Goal: Find specific page/section: Find specific page/section

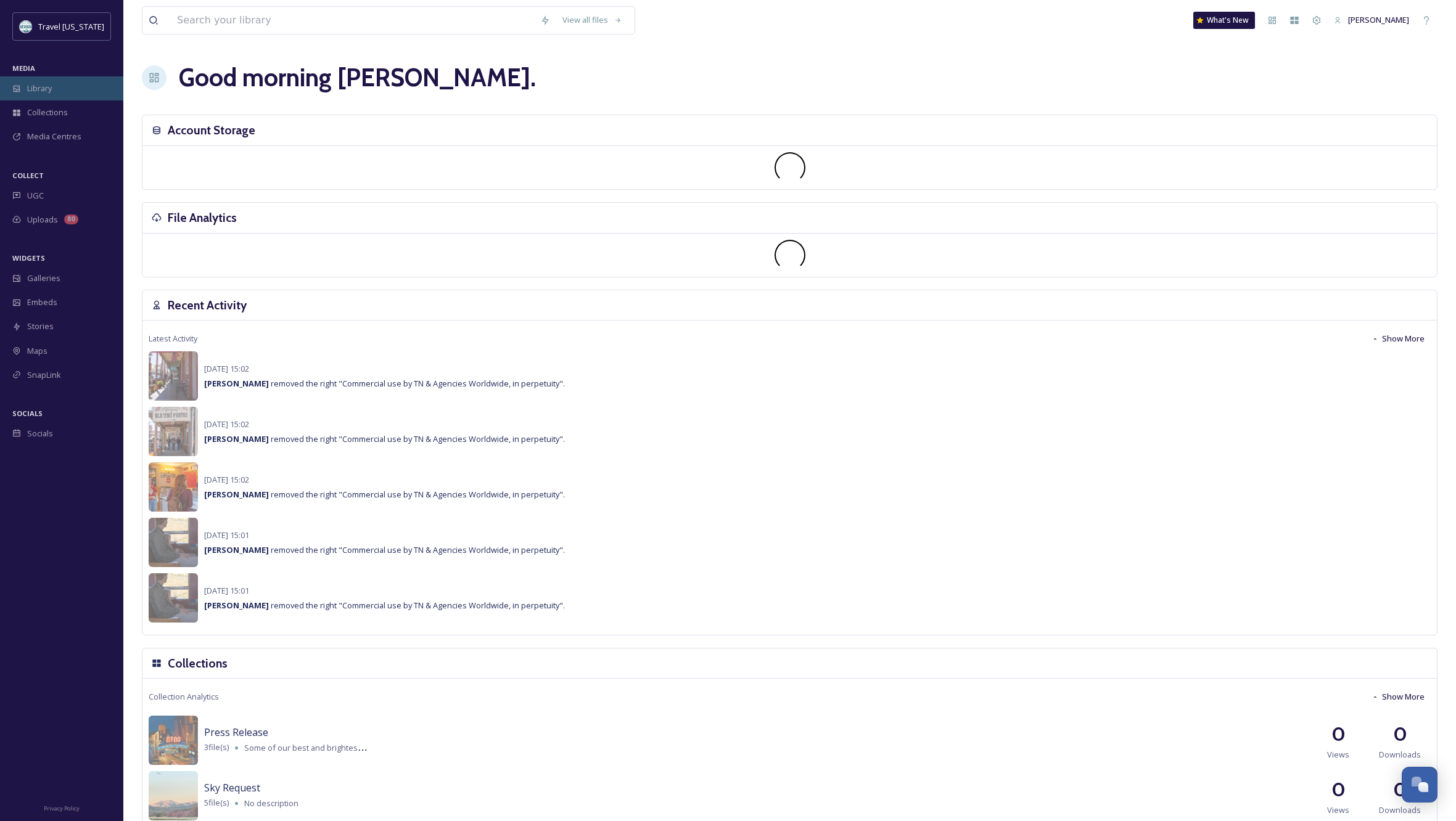
click at [48, 88] on span "Library" at bounding box center [40, 88] width 25 height 12
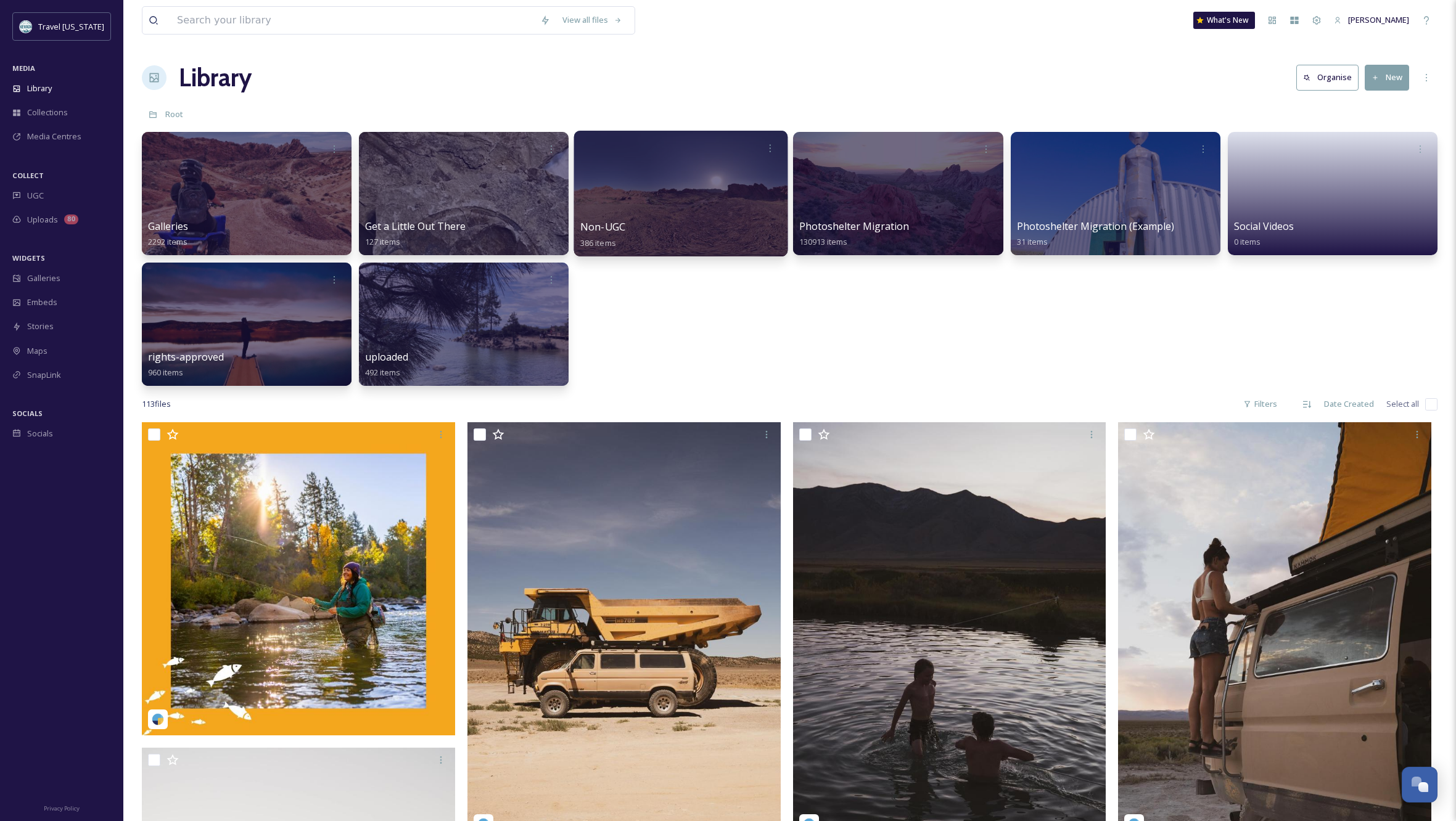
click at [626, 213] on div at bounding box center [681, 194] width 214 height 126
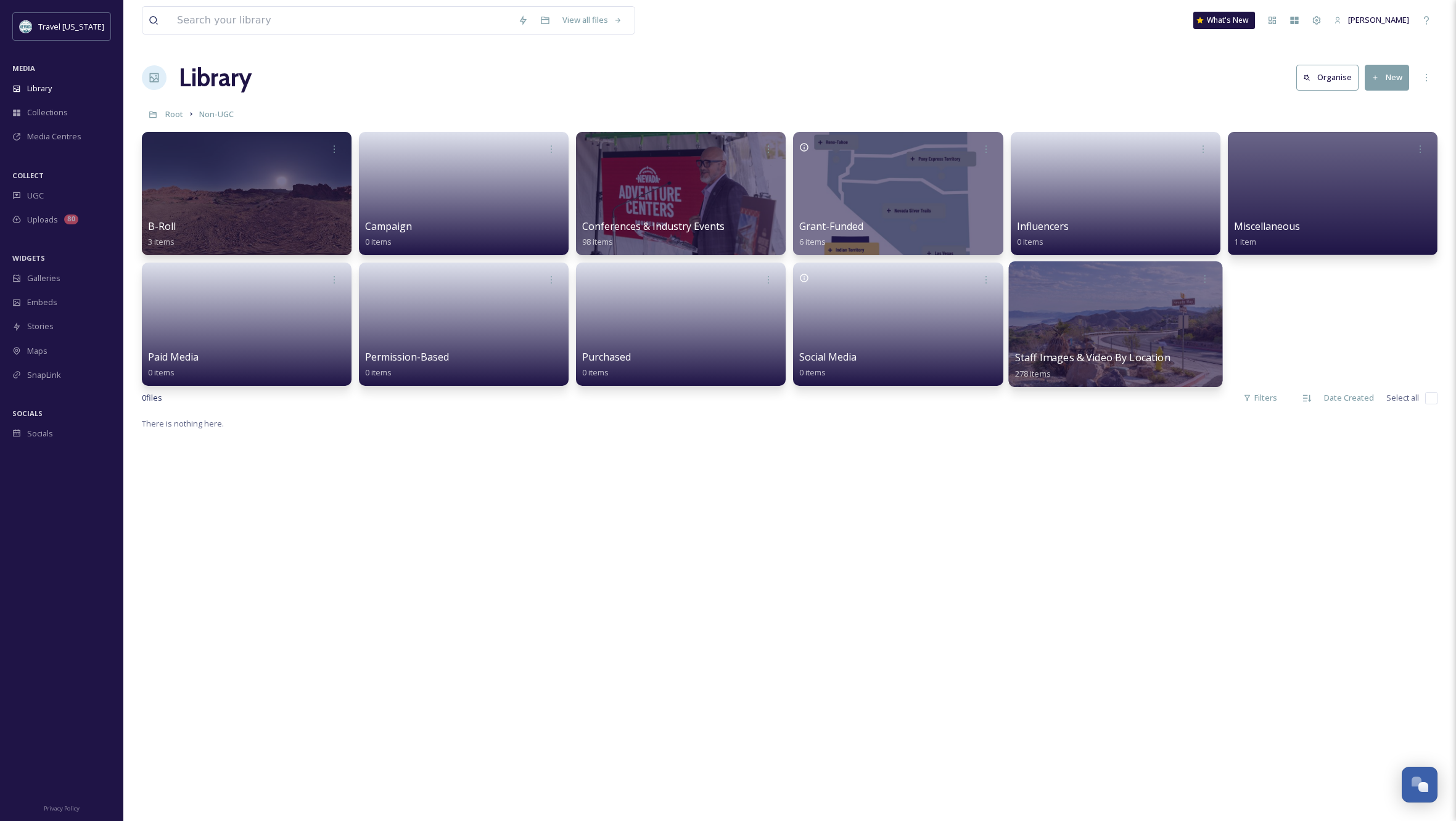
click at [1111, 337] on div at bounding box center [1115, 325] width 214 height 126
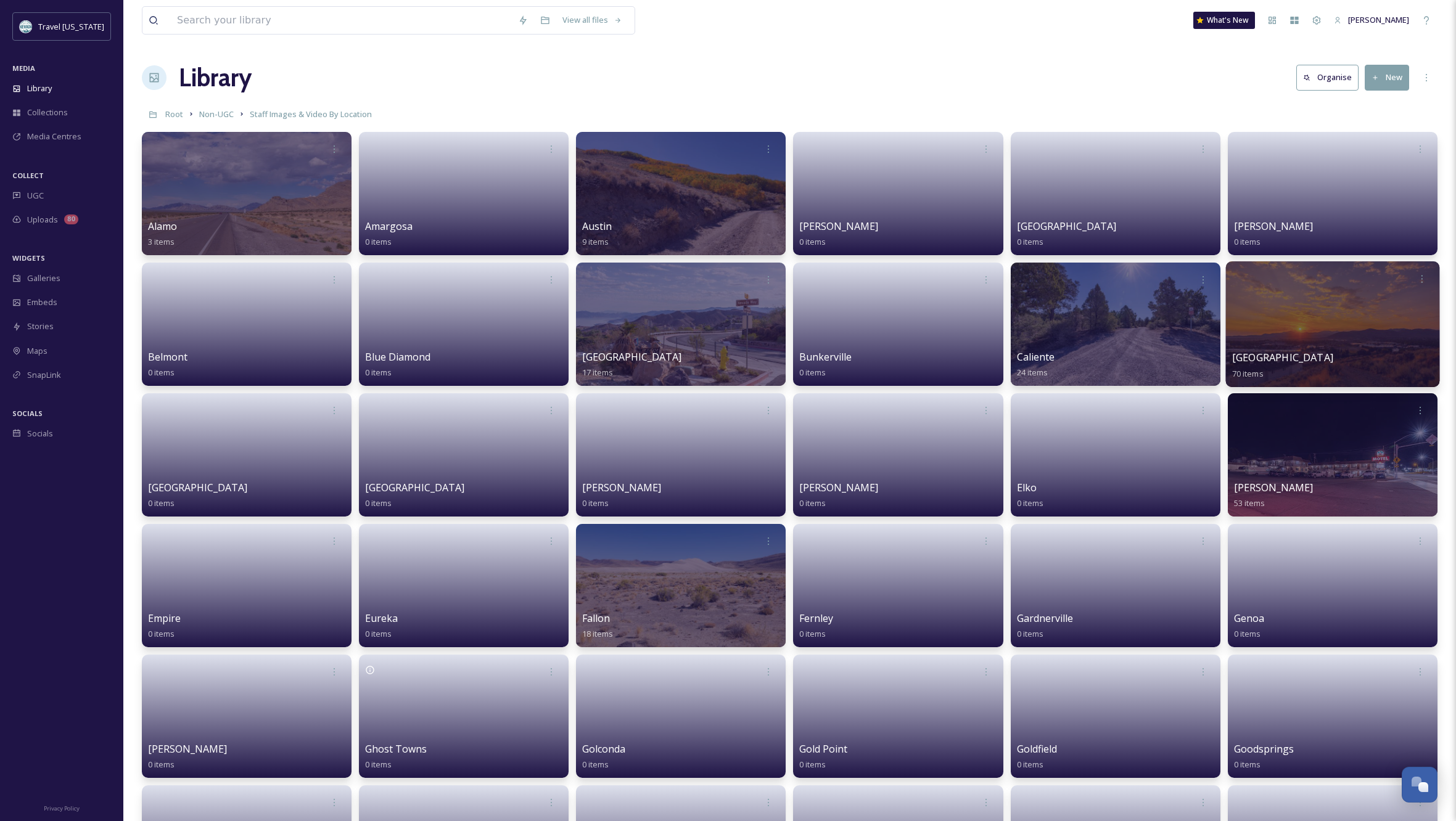
scroll to position [5, 0]
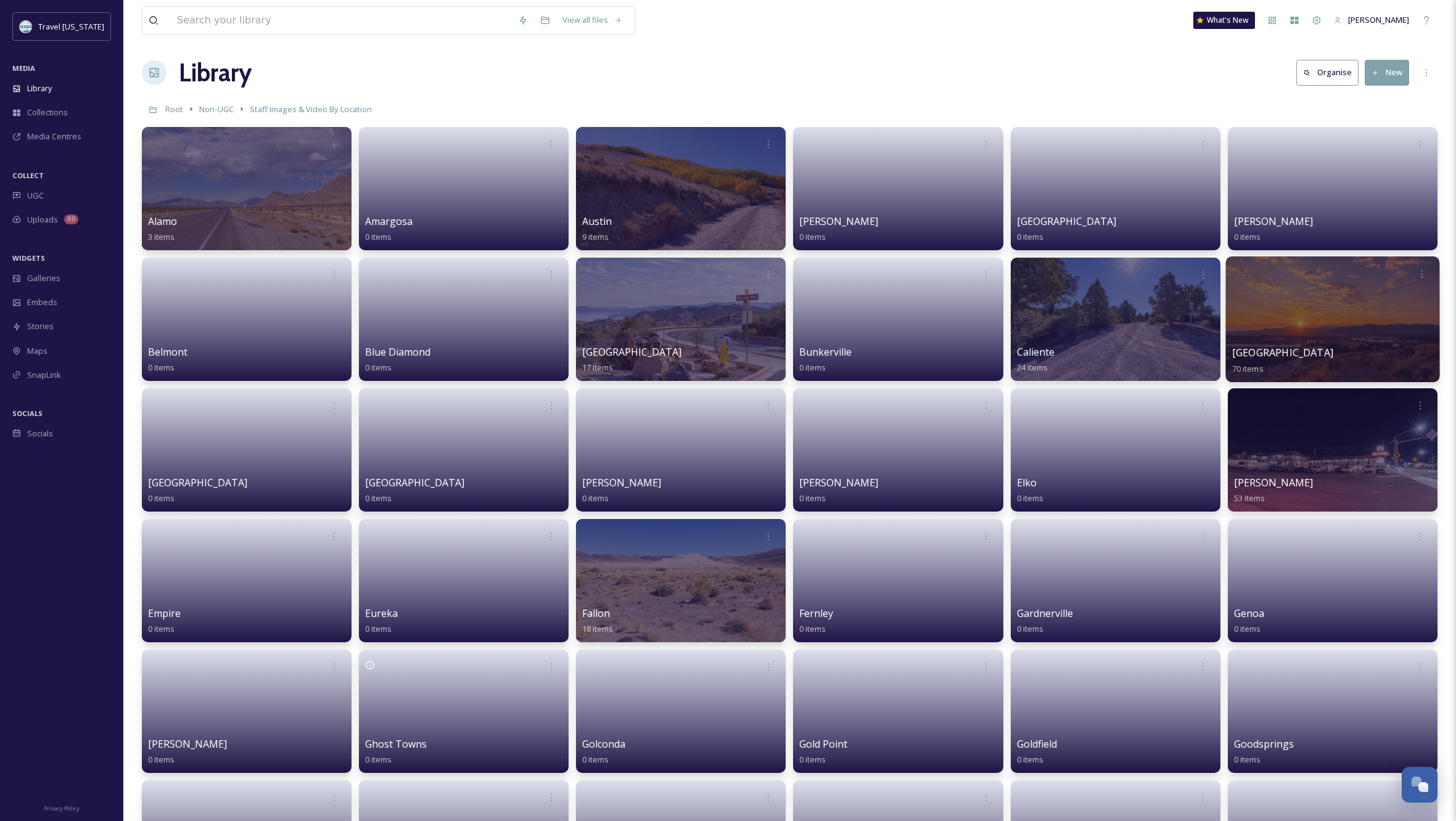
click at [1335, 330] on div at bounding box center [1332, 320] width 214 height 126
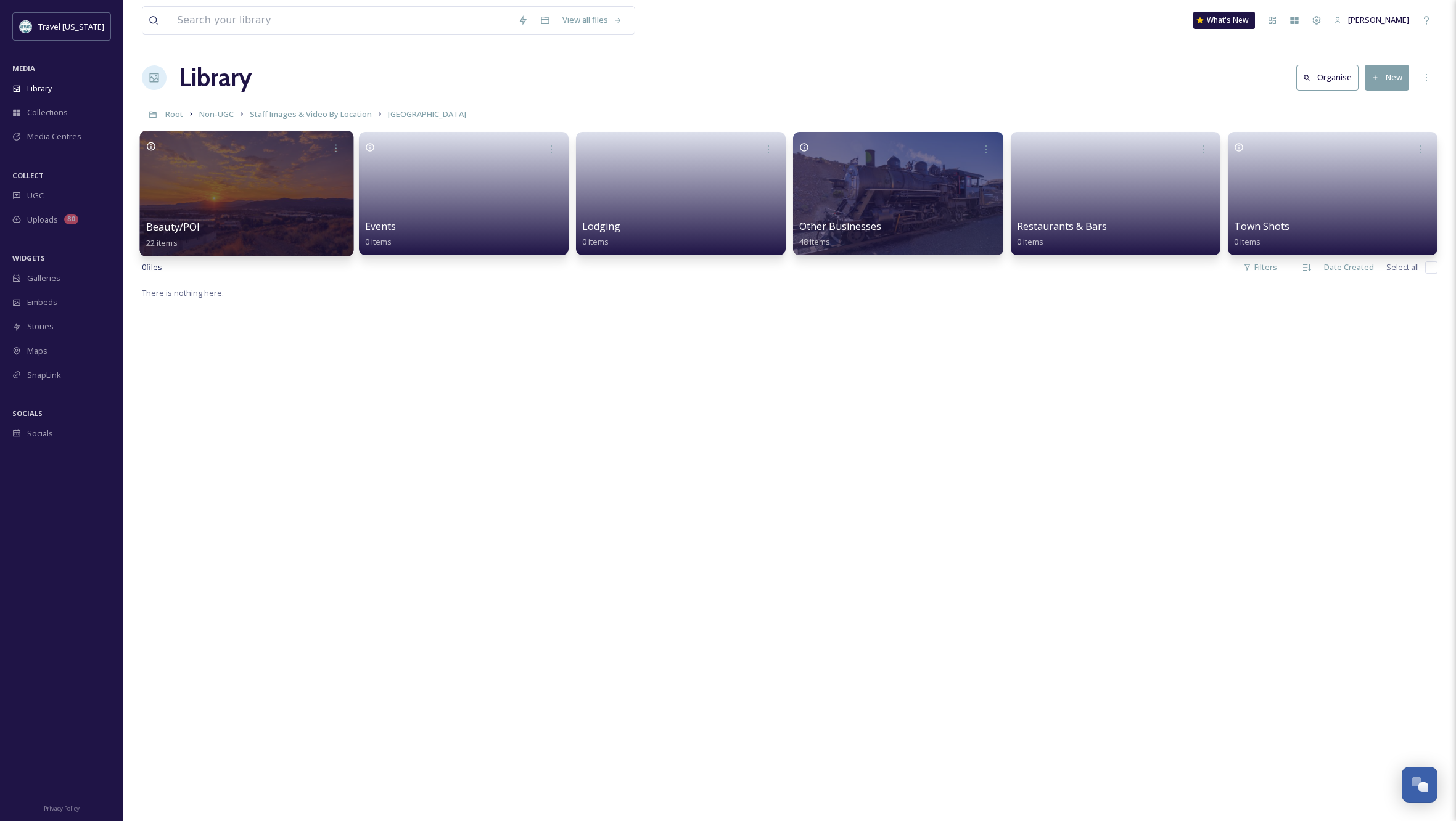
click at [231, 191] on div at bounding box center [246, 194] width 214 height 126
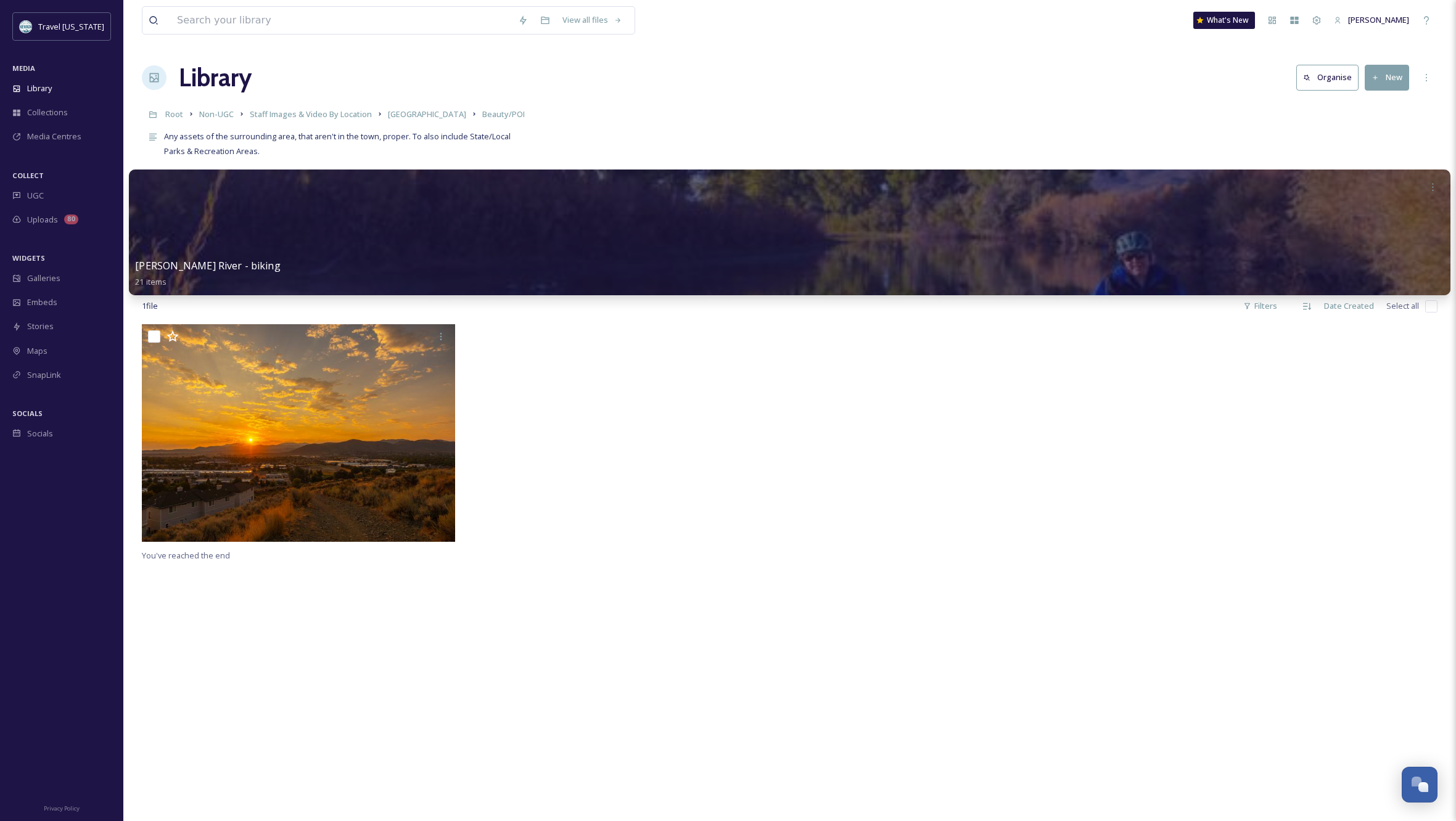
click at [675, 241] on div at bounding box center [790, 232] width 1322 height 126
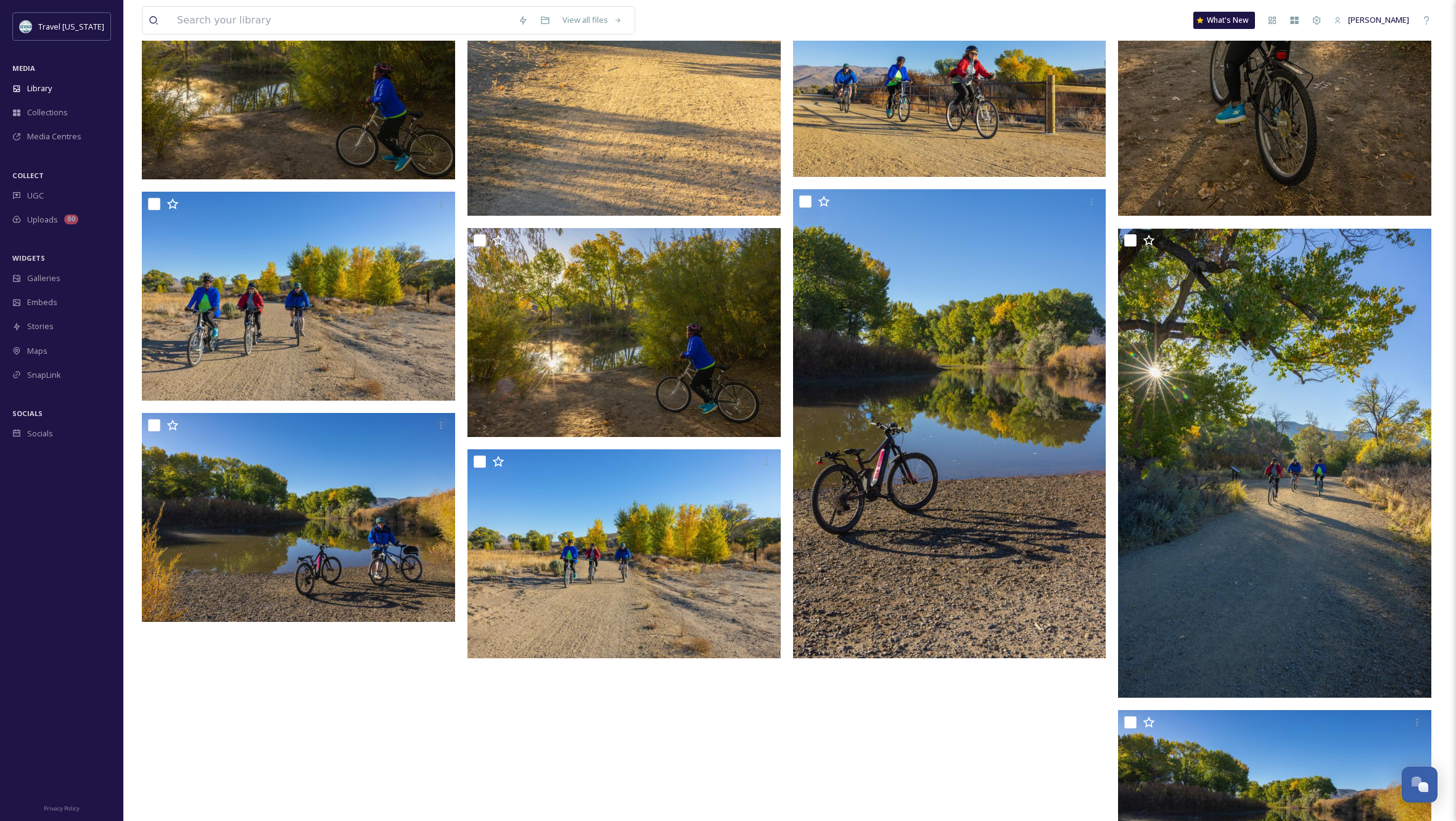
scroll to position [885, 0]
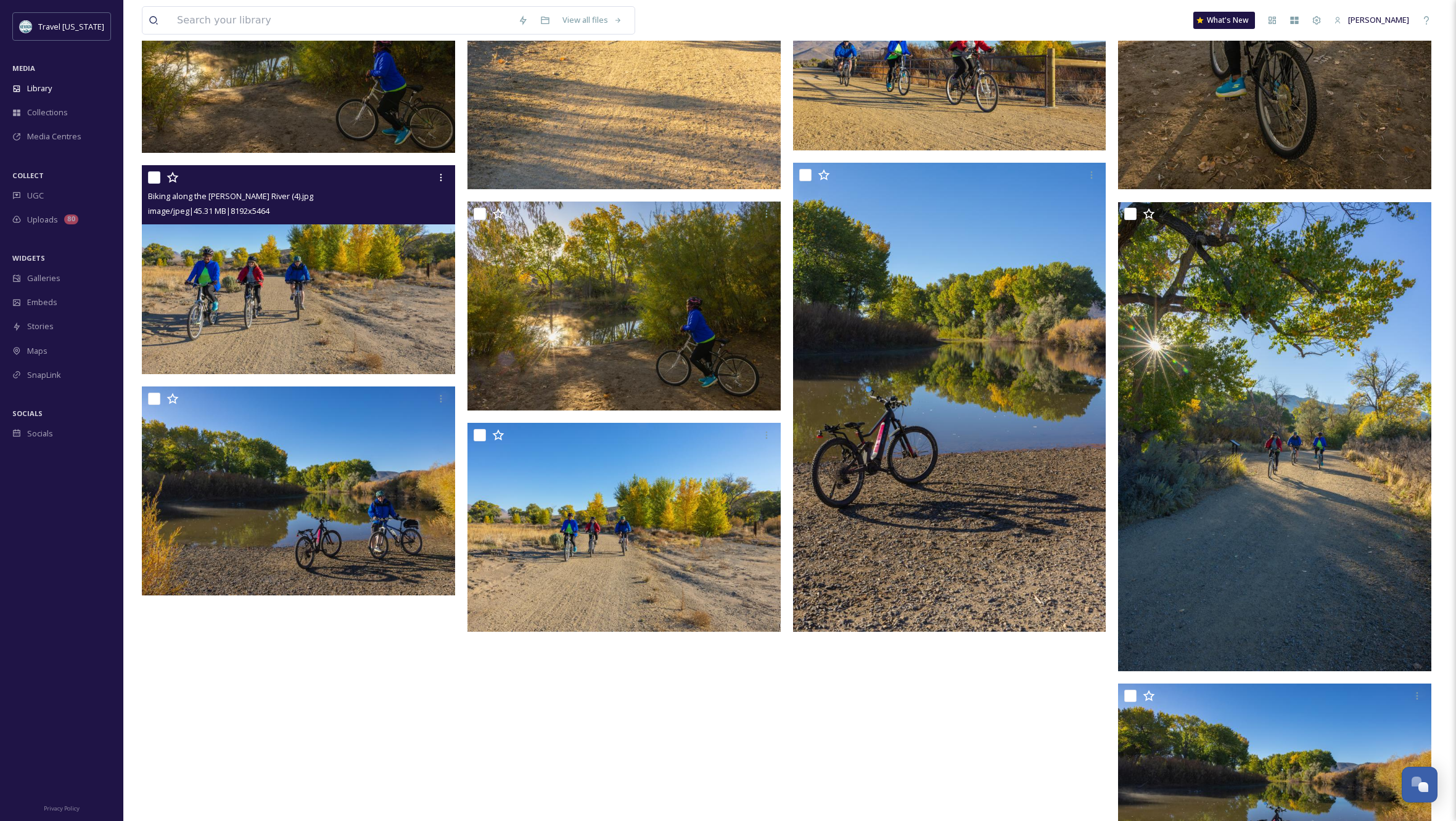
click at [314, 316] on img at bounding box center [299, 270] width 313 height 209
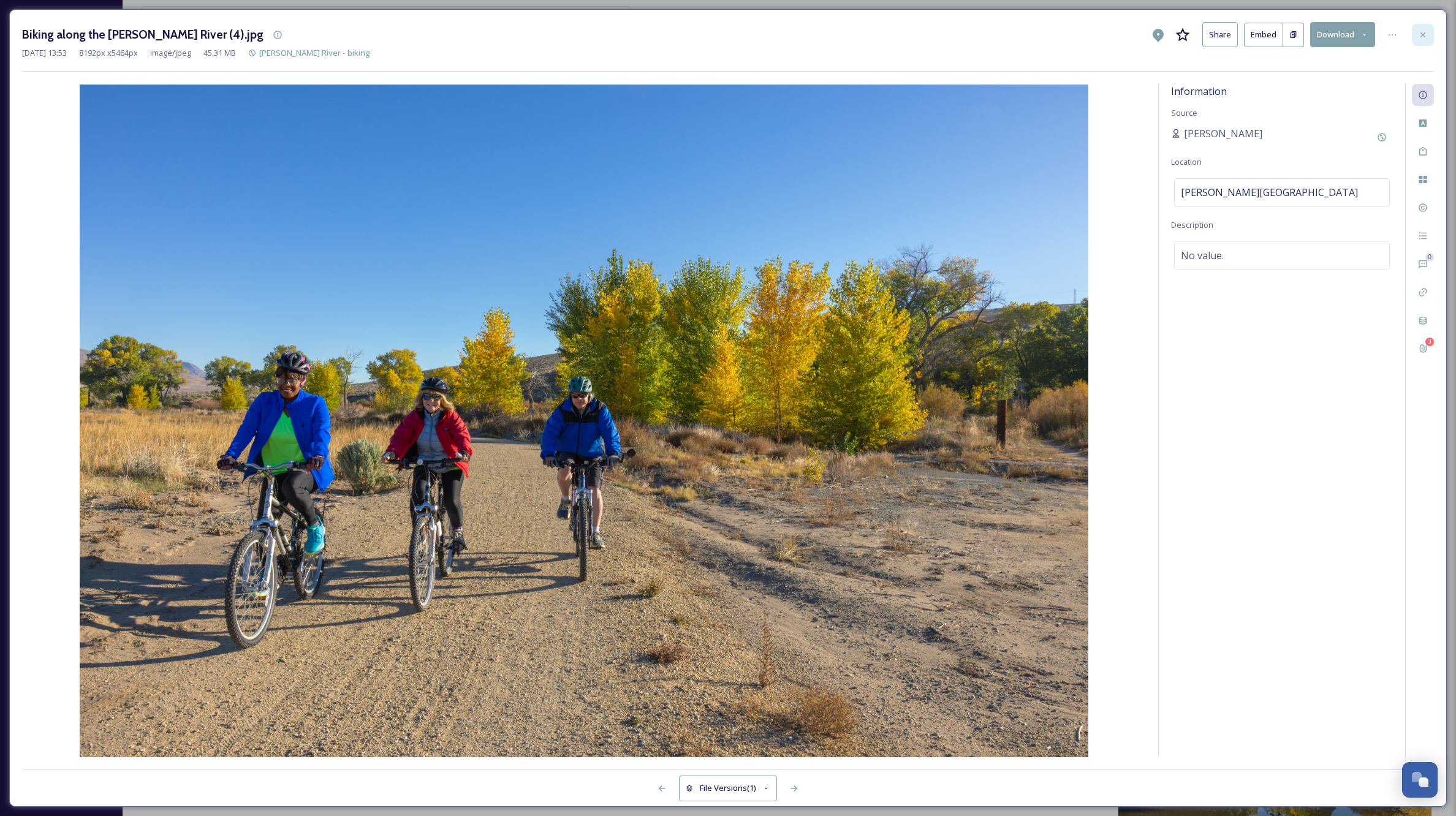
click at [1423, 33] on icon at bounding box center [1423, 35] width 10 height 10
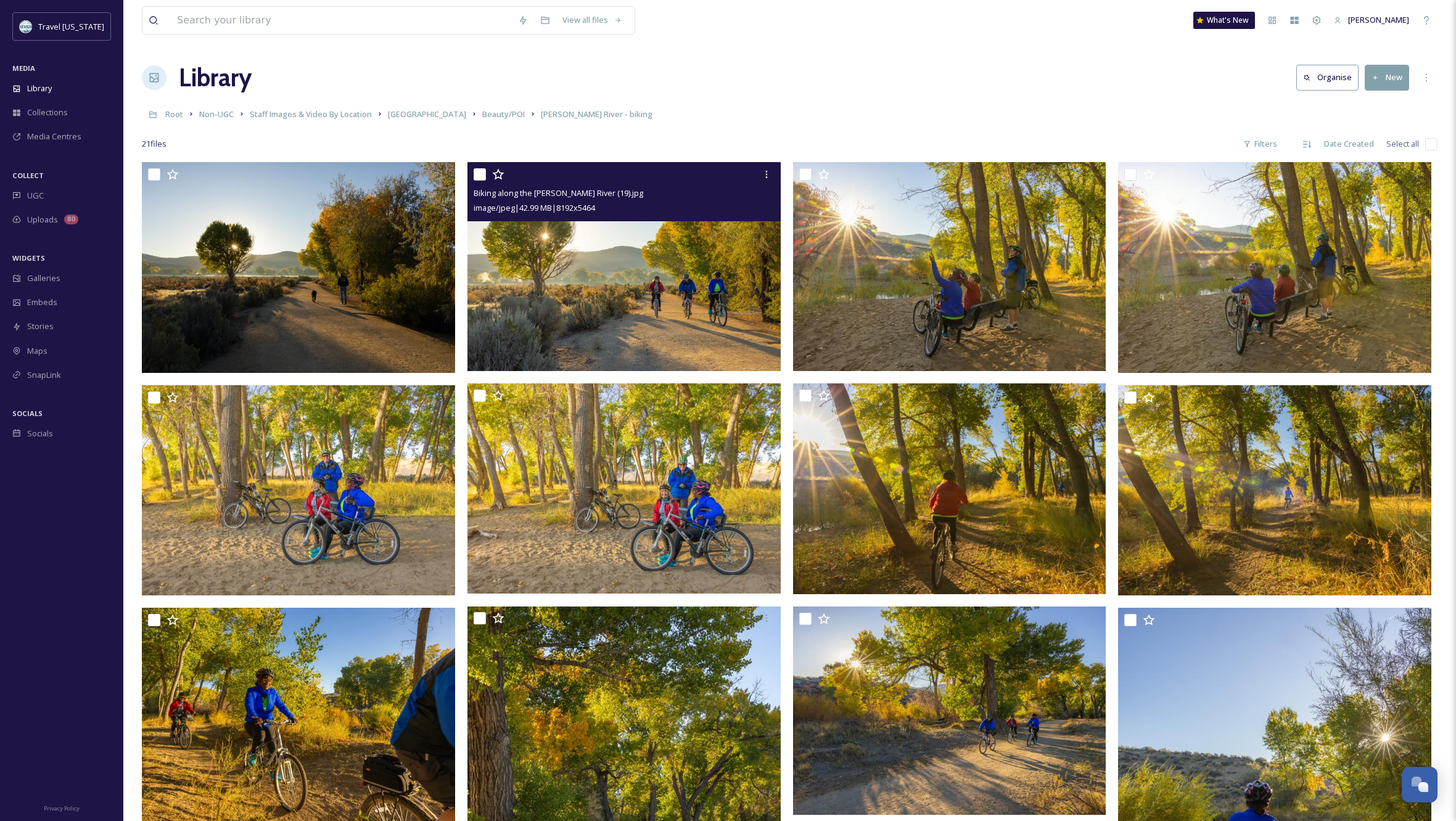
click at [665, 295] on img at bounding box center [624, 266] width 313 height 209
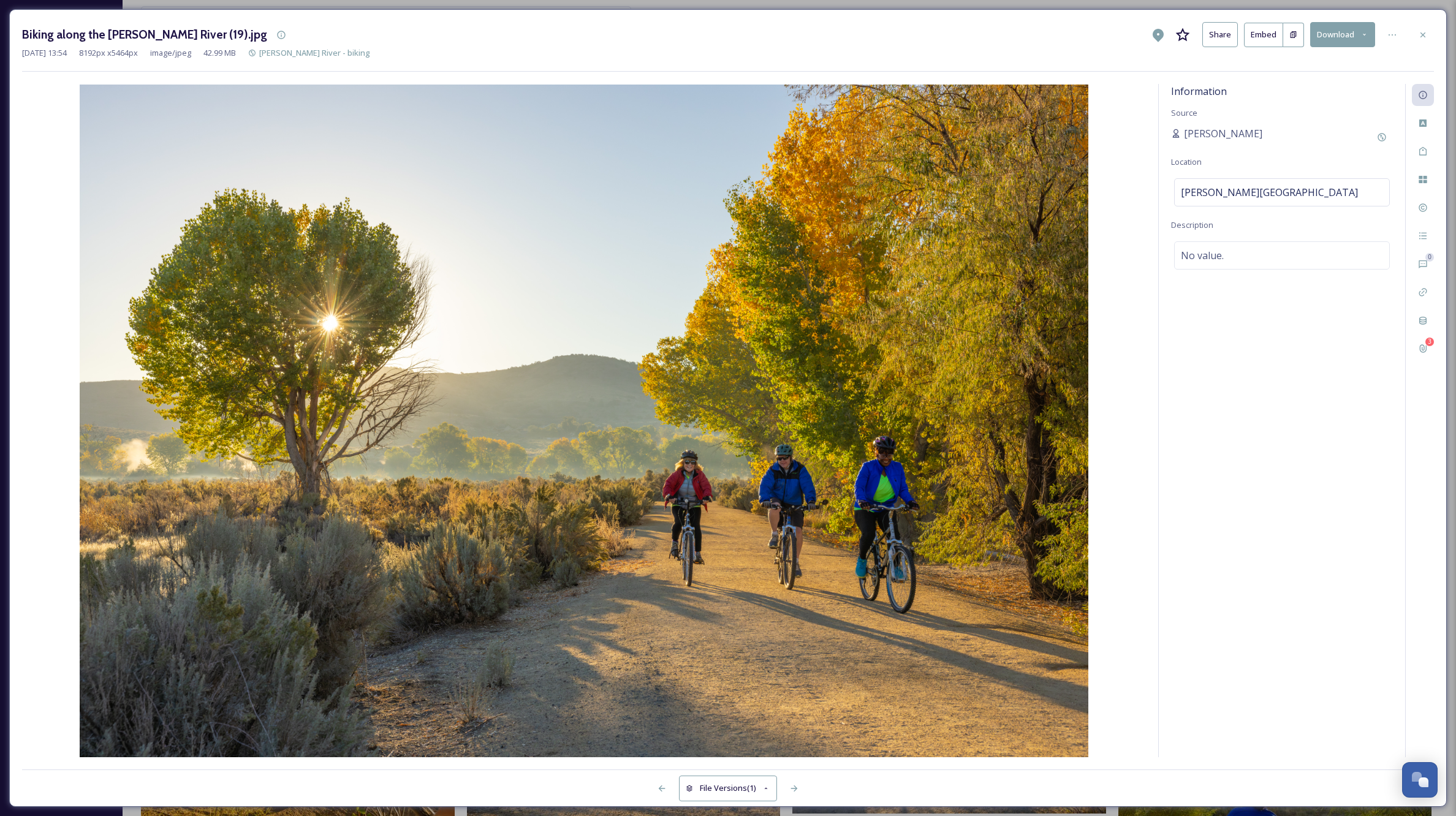
click at [258, 32] on div "Biking along the [PERSON_NAME] River (19).jpg Share Embed Download" at bounding box center [728, 34] width 1412 height 25
drag, startPoint x: 1423, startPoint y: 33, endPoint x: 1433, endPoint y: 37, distance: 10.8
click at [1423, 33] on icon at bounding box center [1423, 35] width 10 height 10
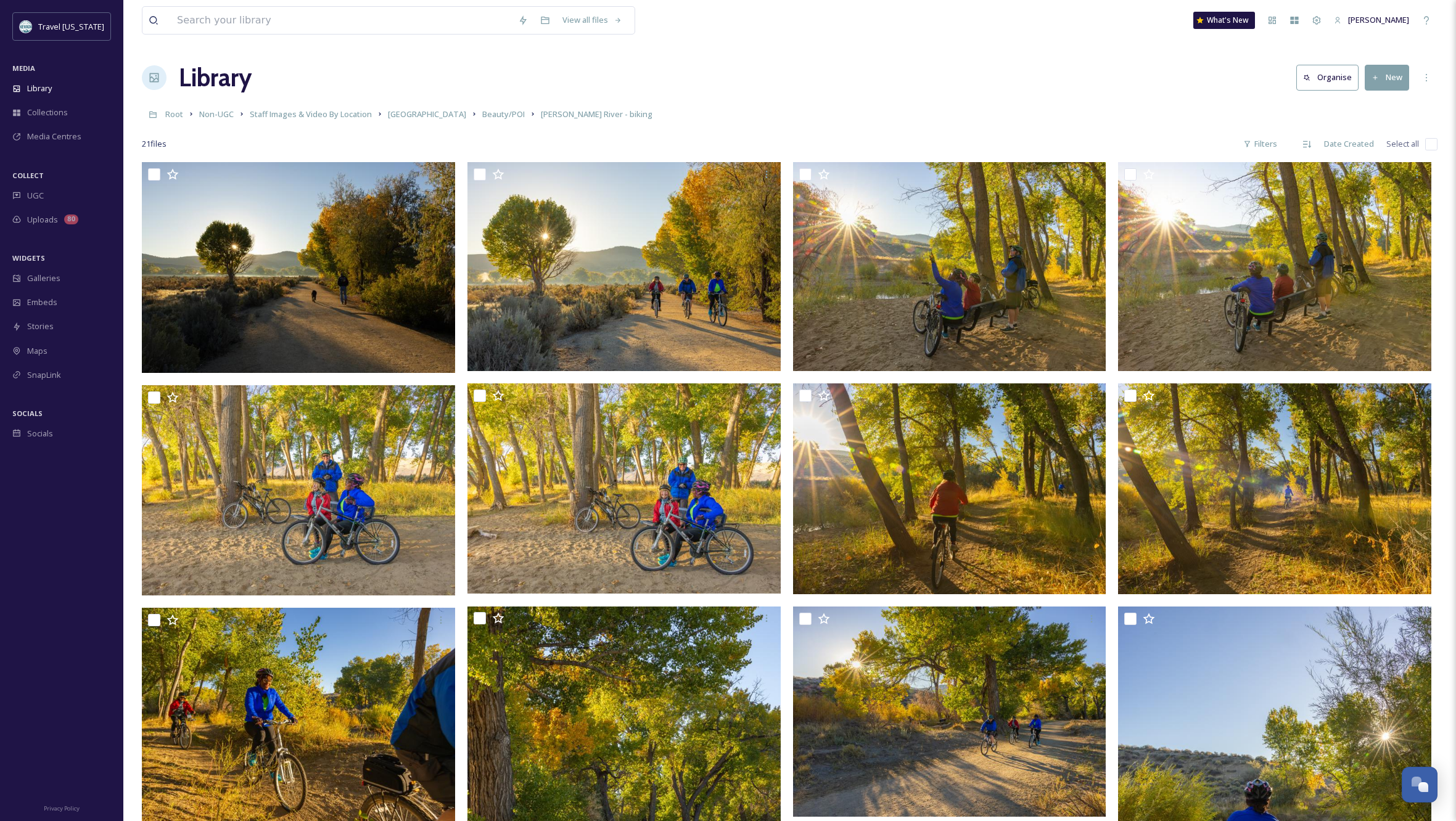
click at [845, 68] on div "Library Organise New" at bounding box center [790, 77] width 1296 height 37
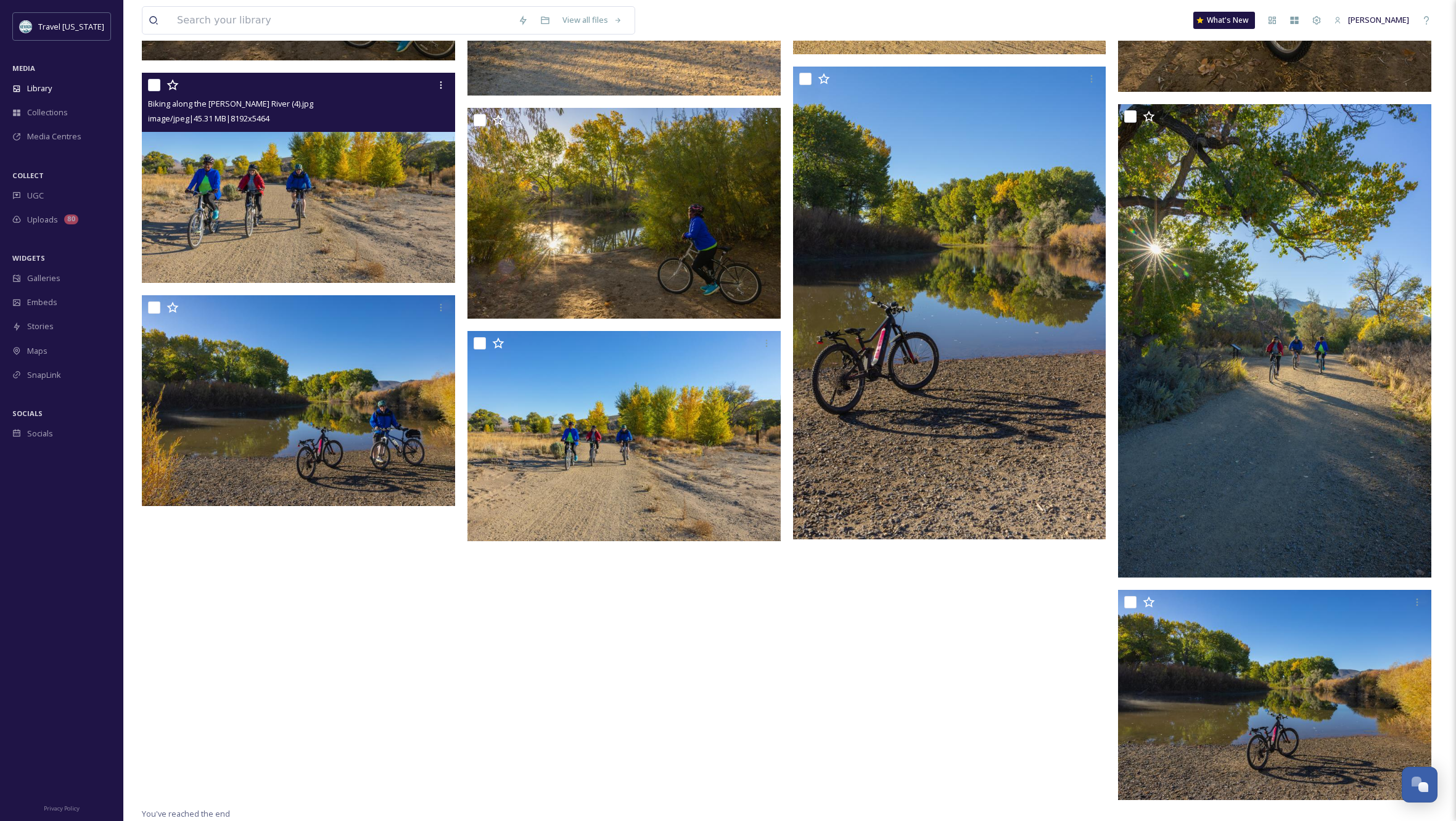
scroll to position [984, 0]
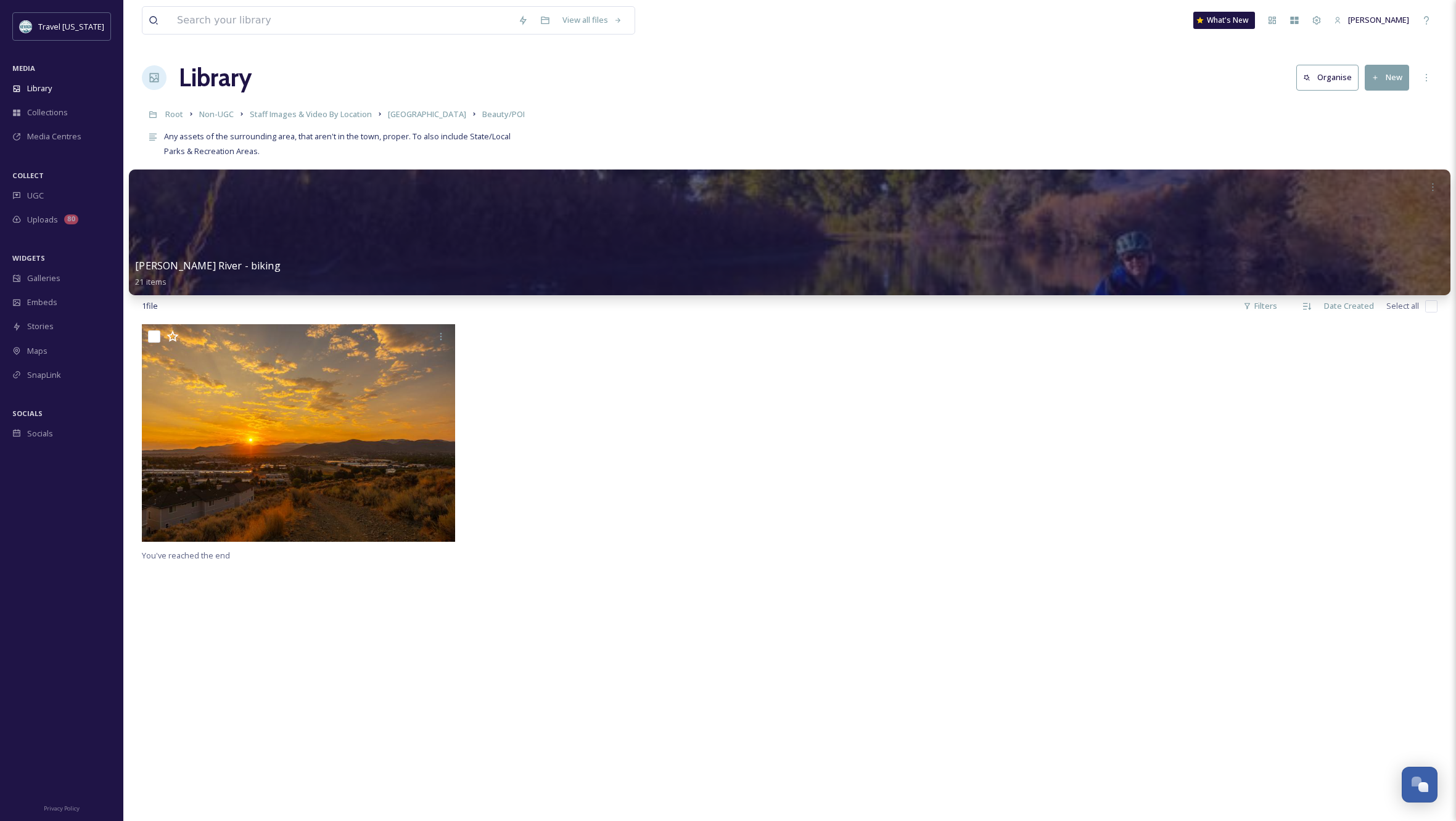
click at [555, 224] on div at bounding box center [790, 232] width 1322 height 126
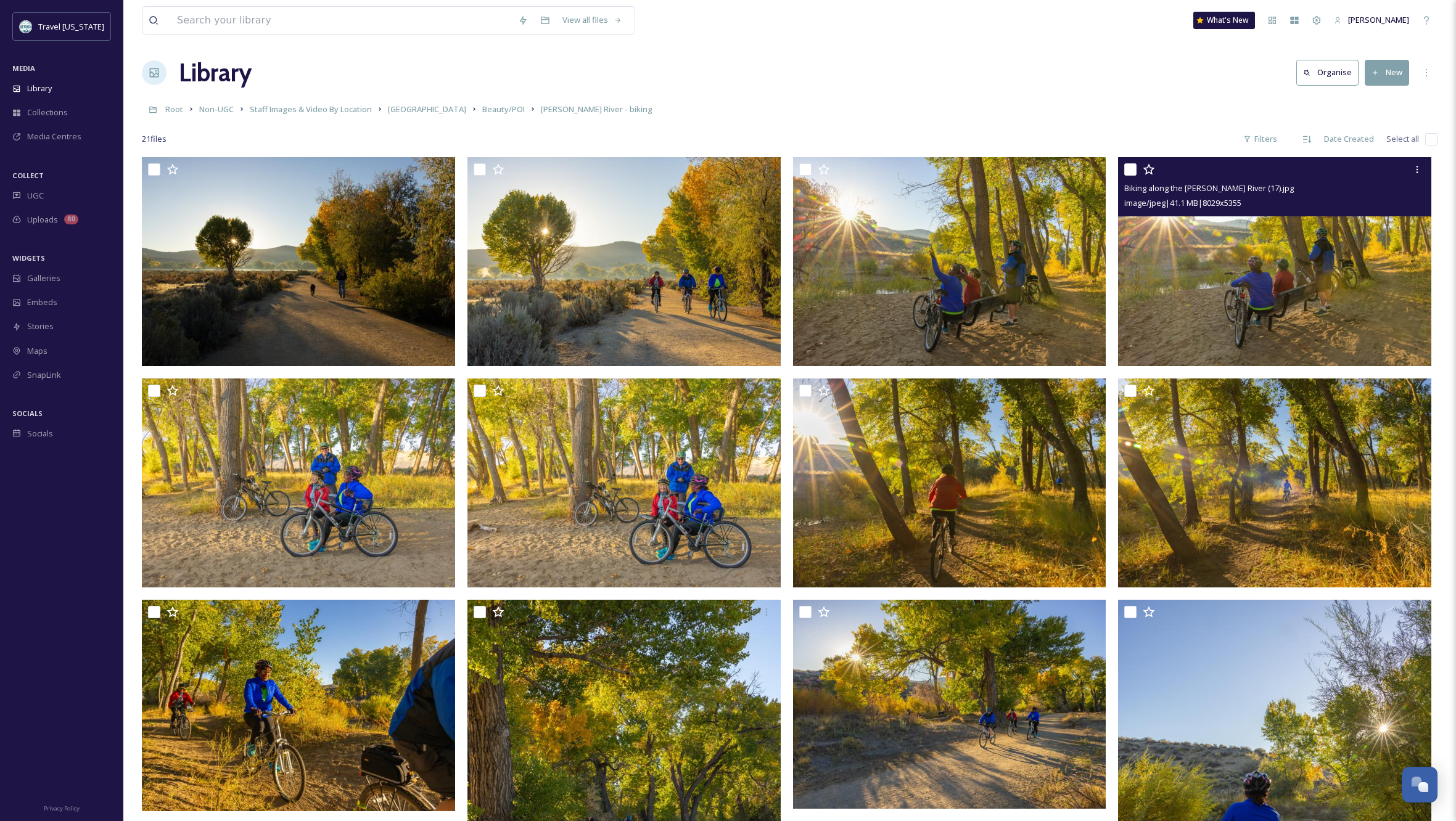
click at [1283, 295] on img at bounding box center [1275, 262] width 313 height 209
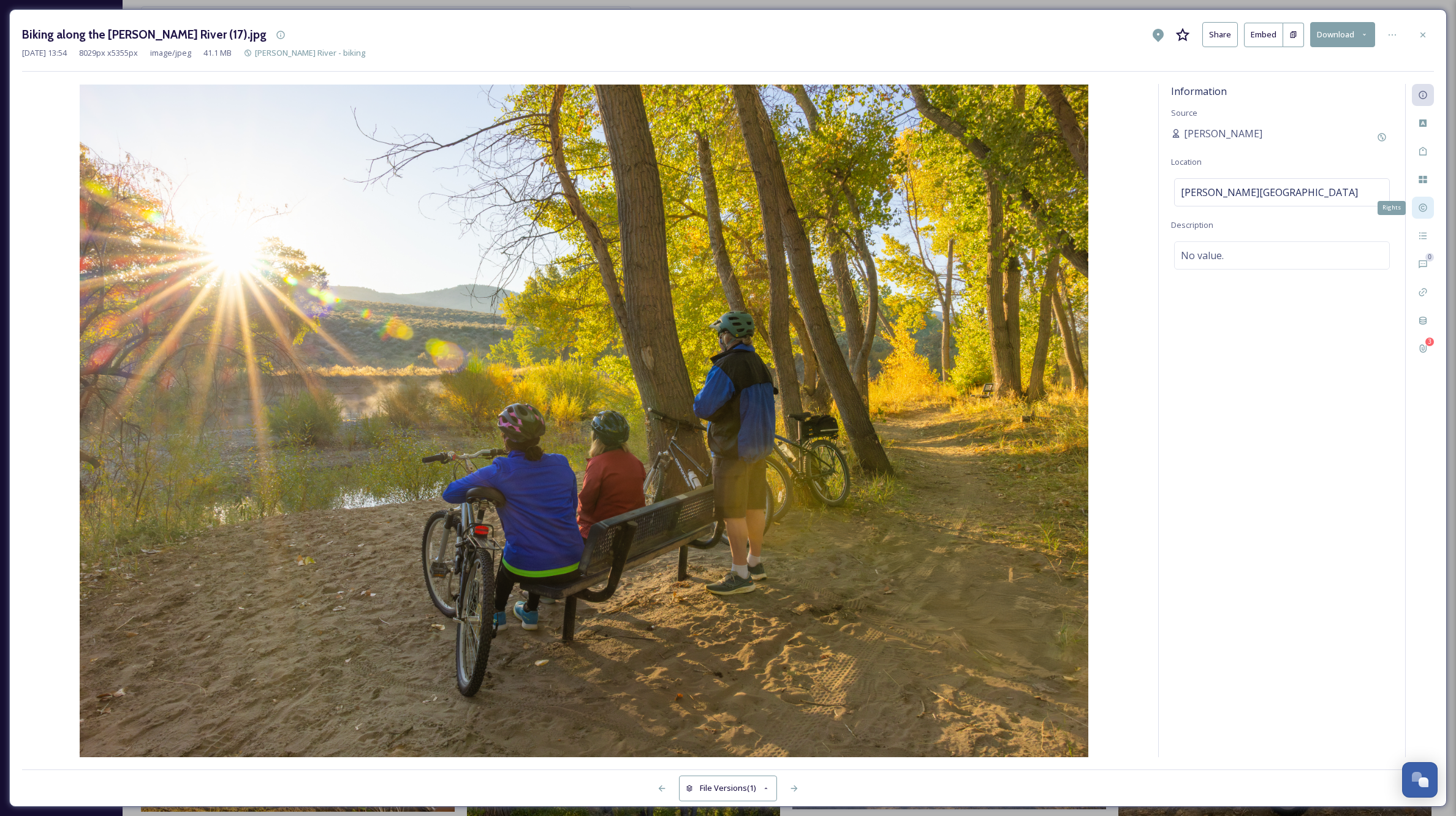
click at [1419, 208] on icon at bounding box center [1422, 208] width 8 height 8
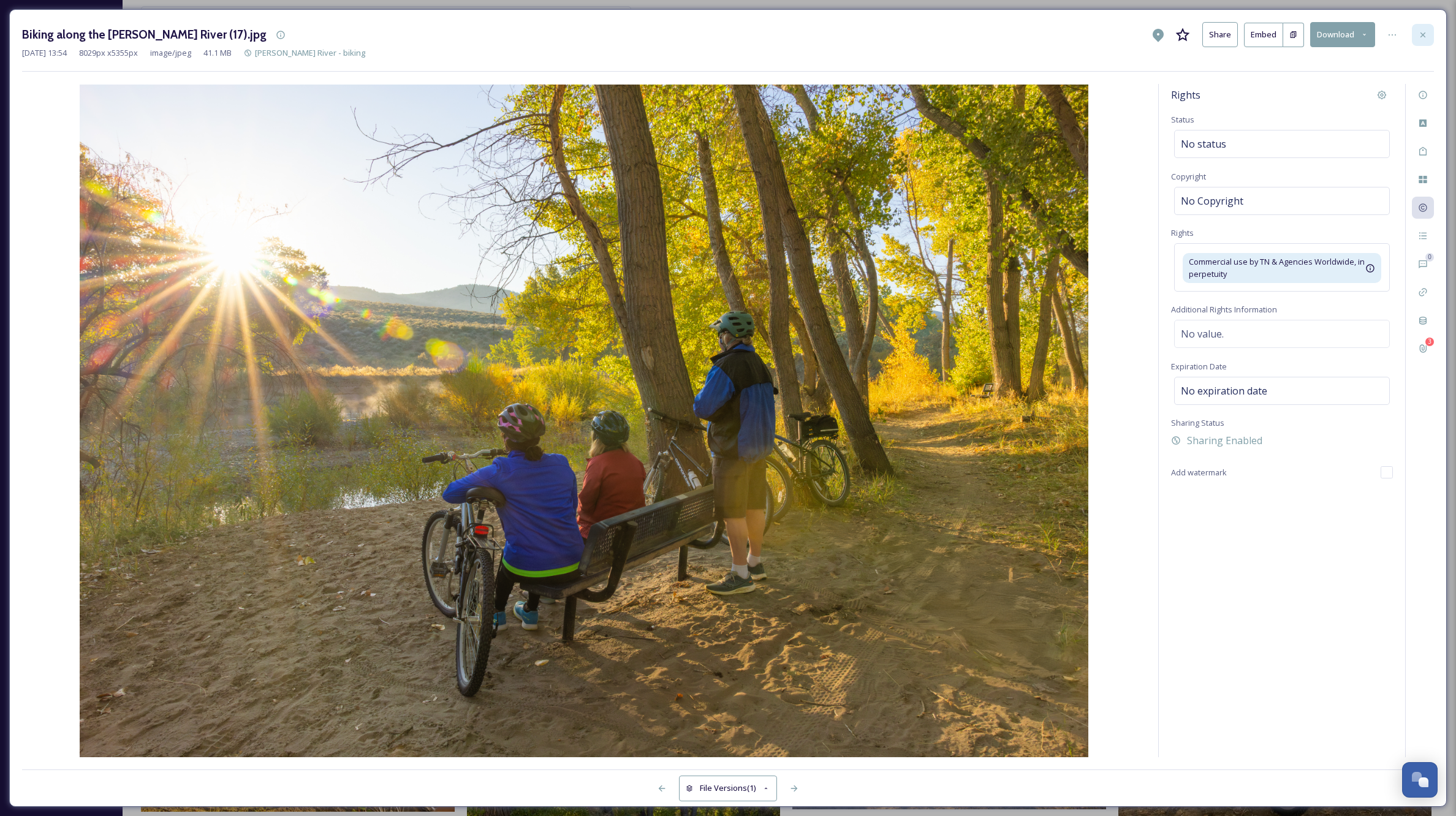
click at [1418, 34] on icon at bounding box center [1423, 35] width 10 height 10
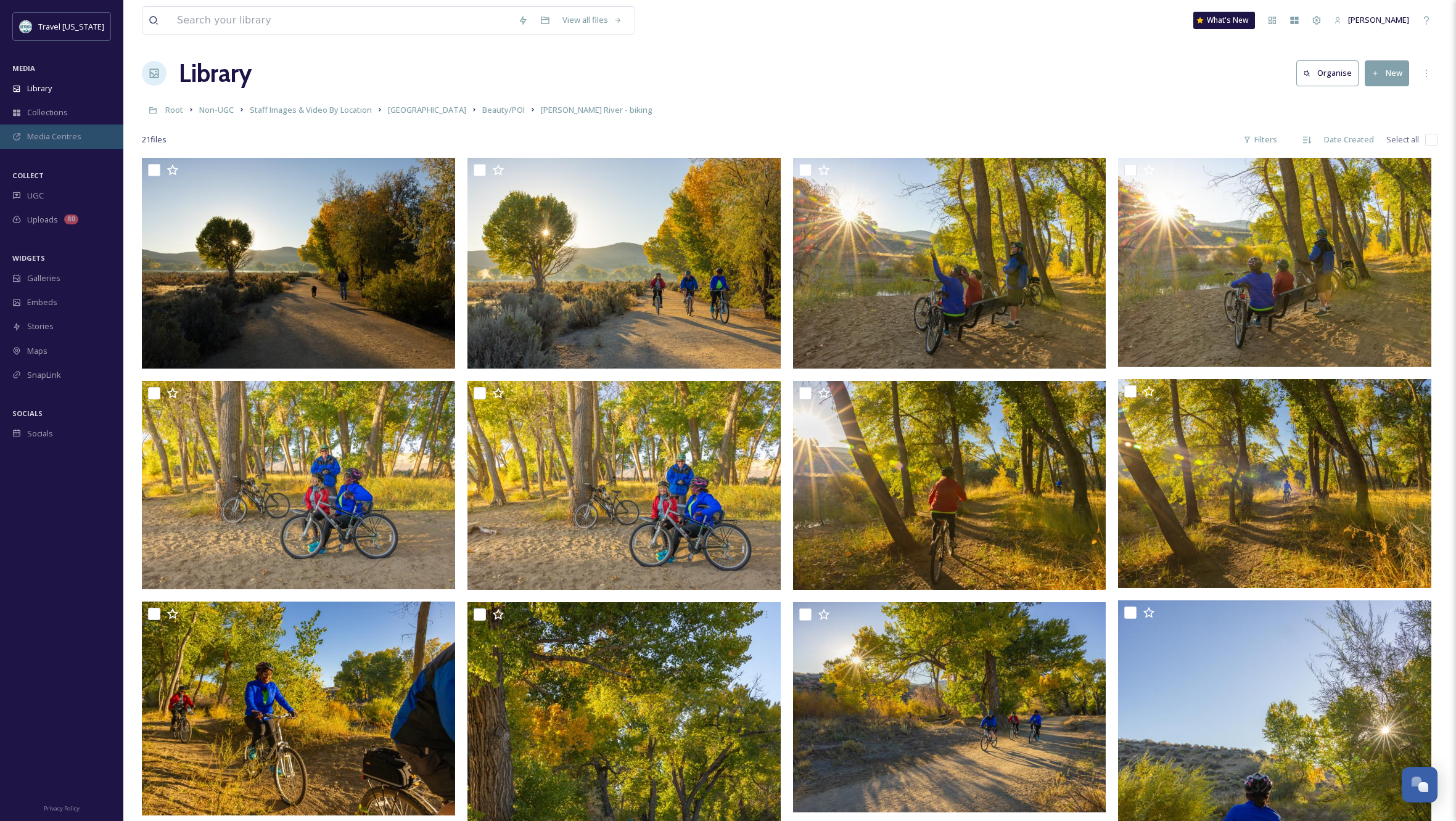
click at [59, 135] on span "Media Centres" at bounding box center [54, 136] width 54 height 12
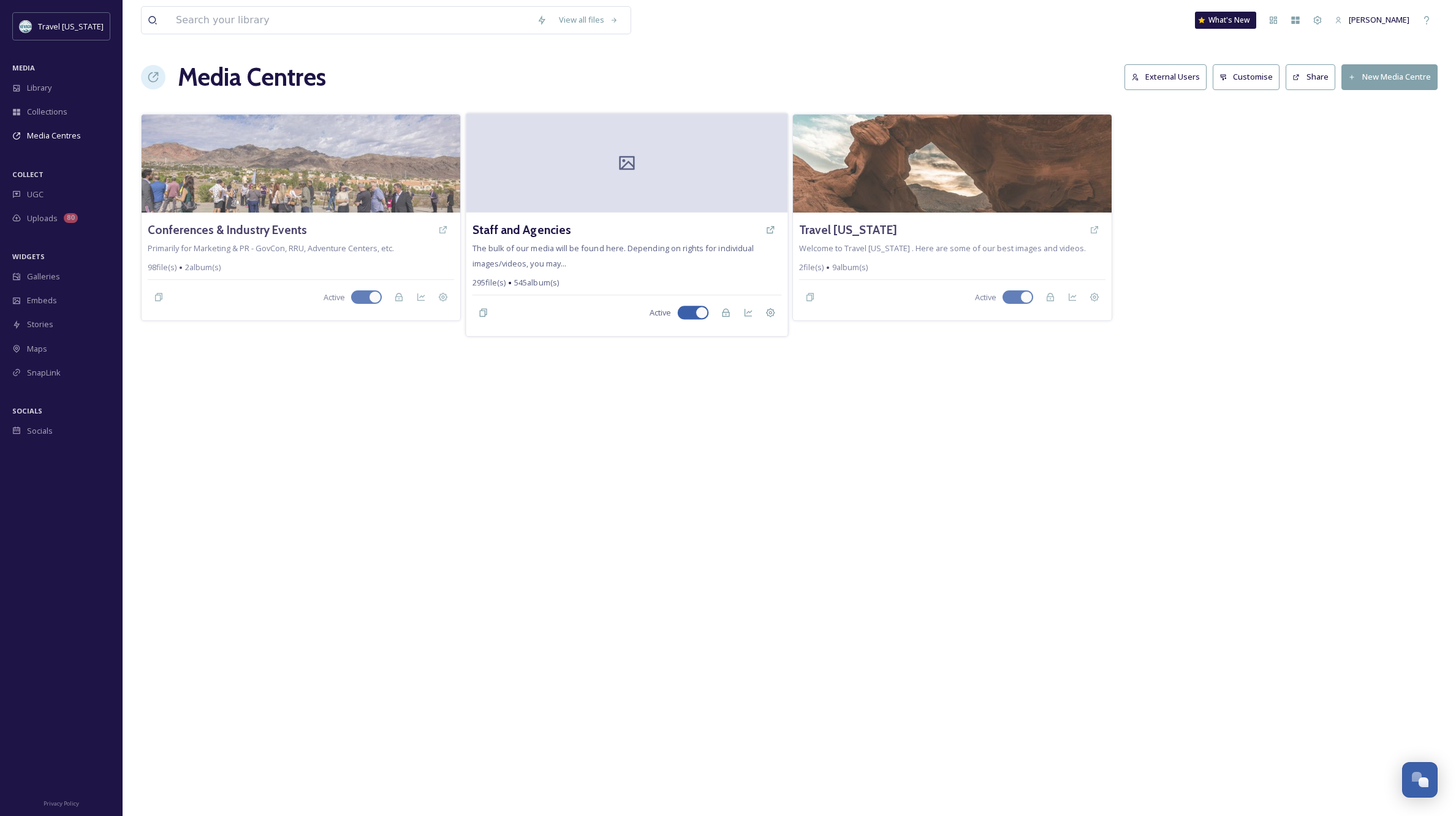
drag, startPoint x: 611, startPoint y: 242, endPoint x: 629, endPoint y: 246, distance: 18.4
click at [611, 242] on div "Staff and Agencies The bulk of our media will be found here. Depending on right…" at bounding box center [627, 274] width 322 height 124
click at [508, 229] on h3 "Staff and Agencies" at bounding box center [521, 230] width 99 height 18
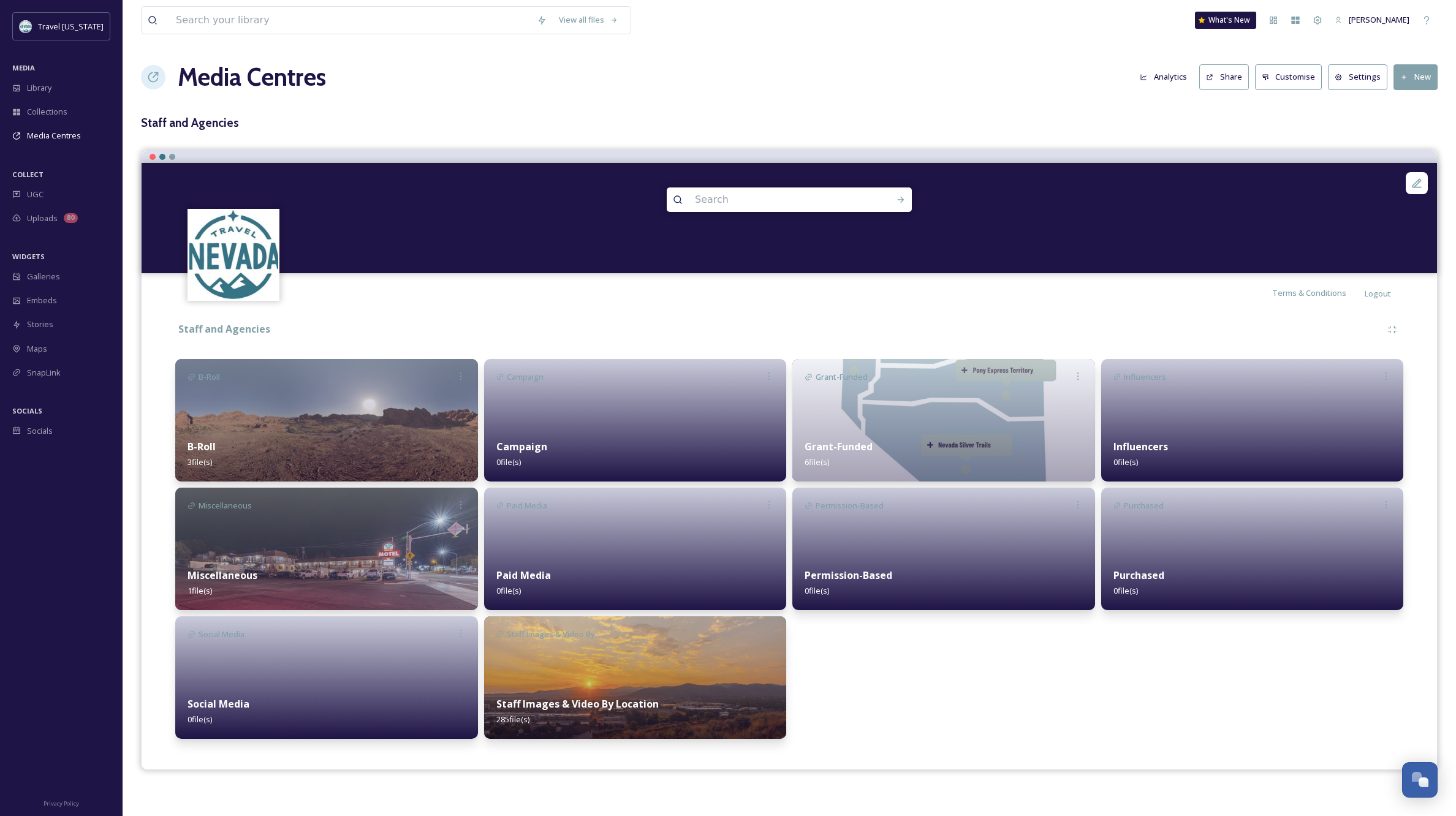
click at [644, 408] on div at bounding box center [635, 420] width 302 height 123
click at [500, 377] on icon at bounding box center [500, 377] width 6 height 6
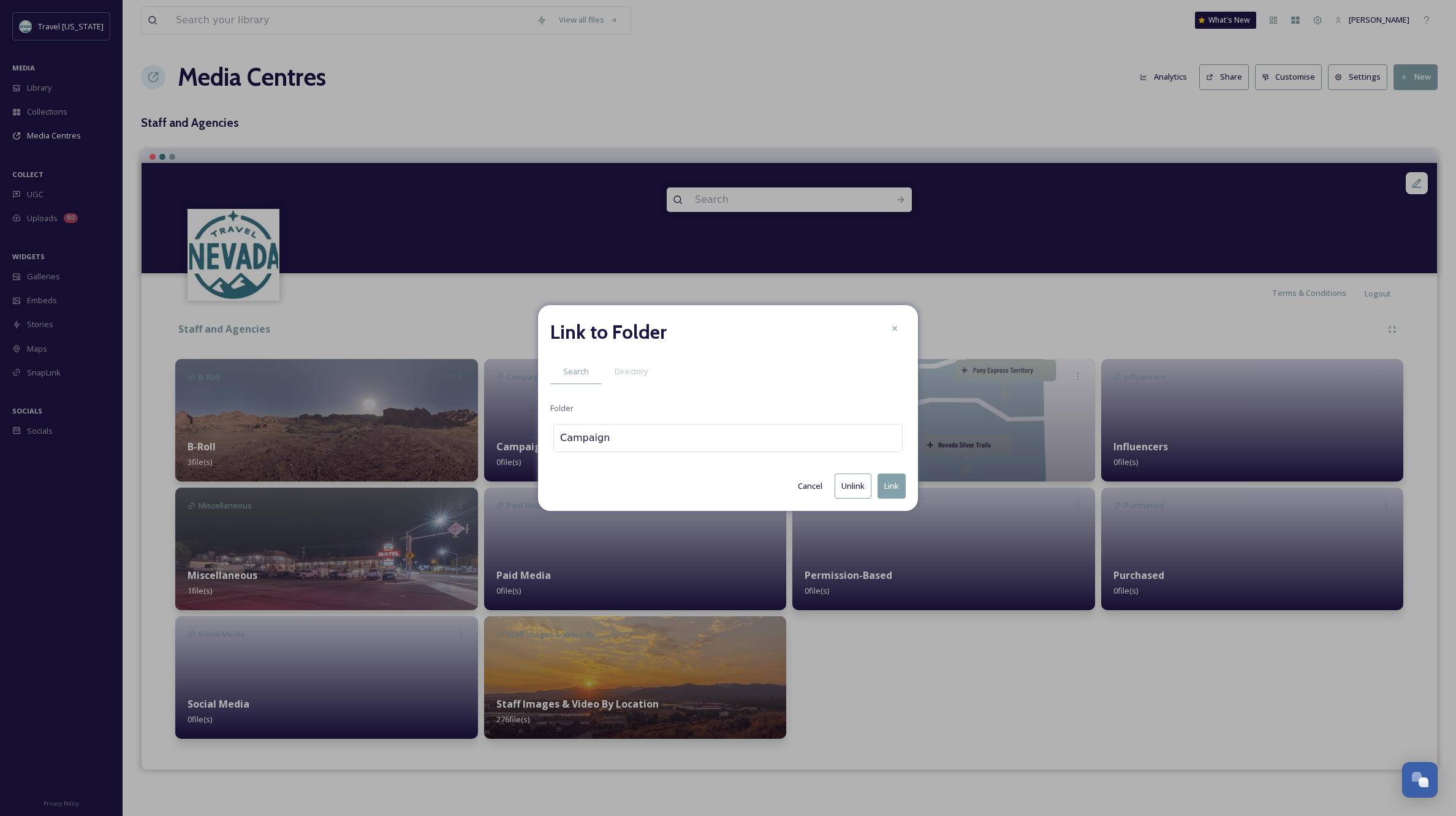
drag, startPoint x: 854, startPoint y: 485, endPoint x: 860, endPoint y: 489, distance: 7.2
click at [854, 485] on button "Unlink" at bounding box center [853, 485] width 37 height 25
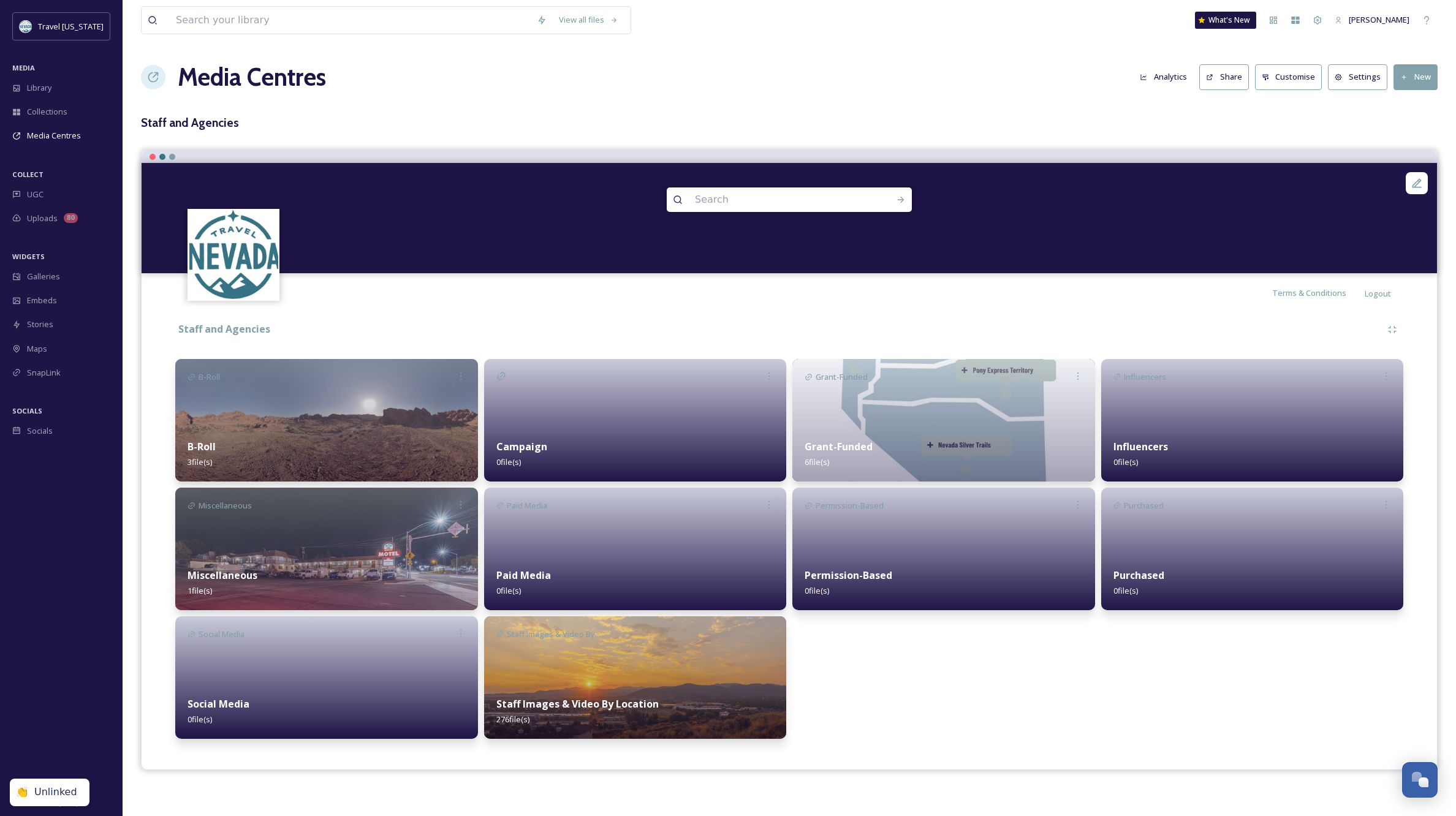
click at [689, 435] on div "Campaign 0 file(s)" at bounding box center [635, 454] width 302 height 55
click at [190, 378] on icon at bounding box center [192, 377] width 8 height 8
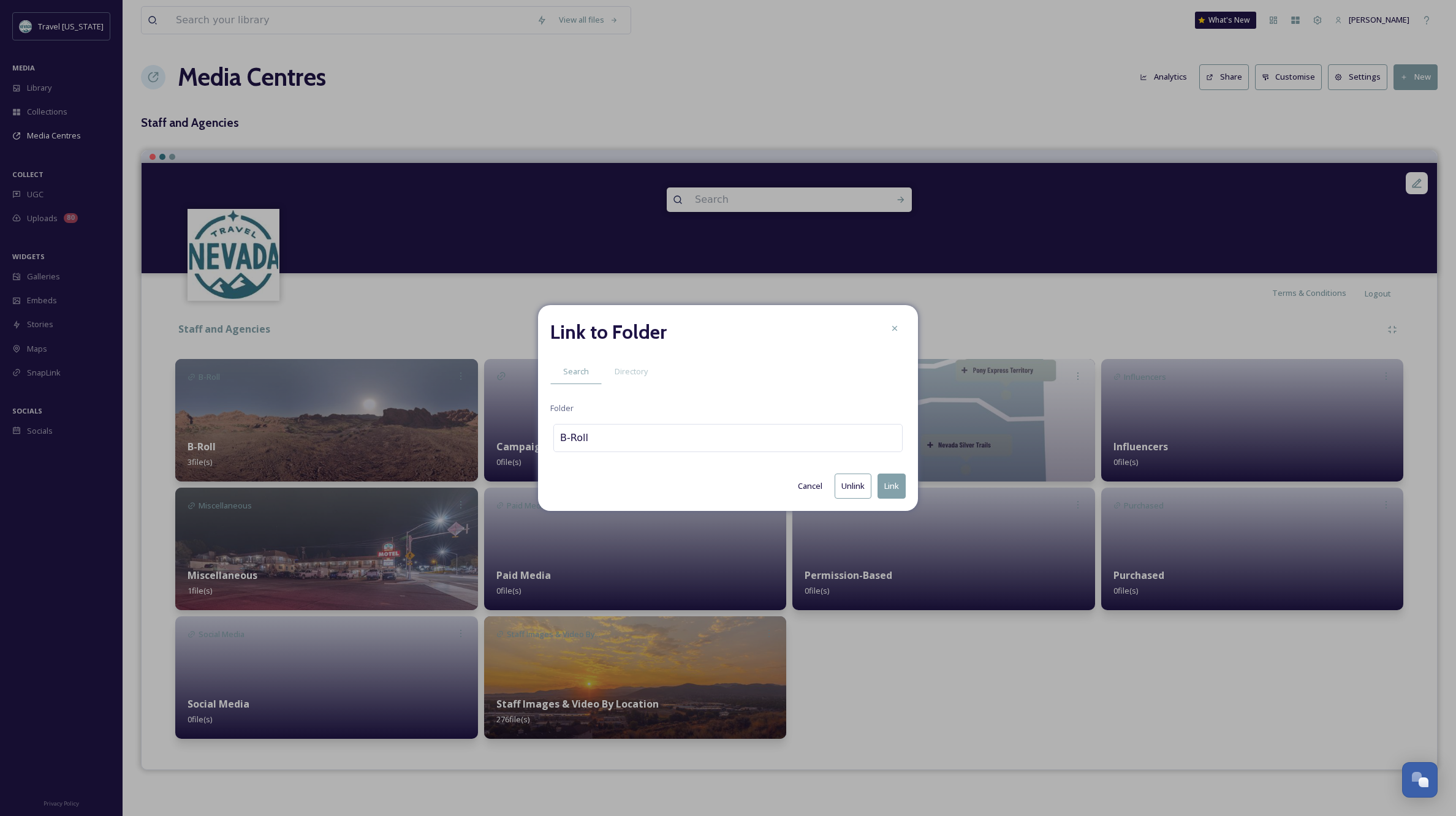
click at [853, 489] on button "Unlink" at bounding box center [853, 485] width 37 height 25
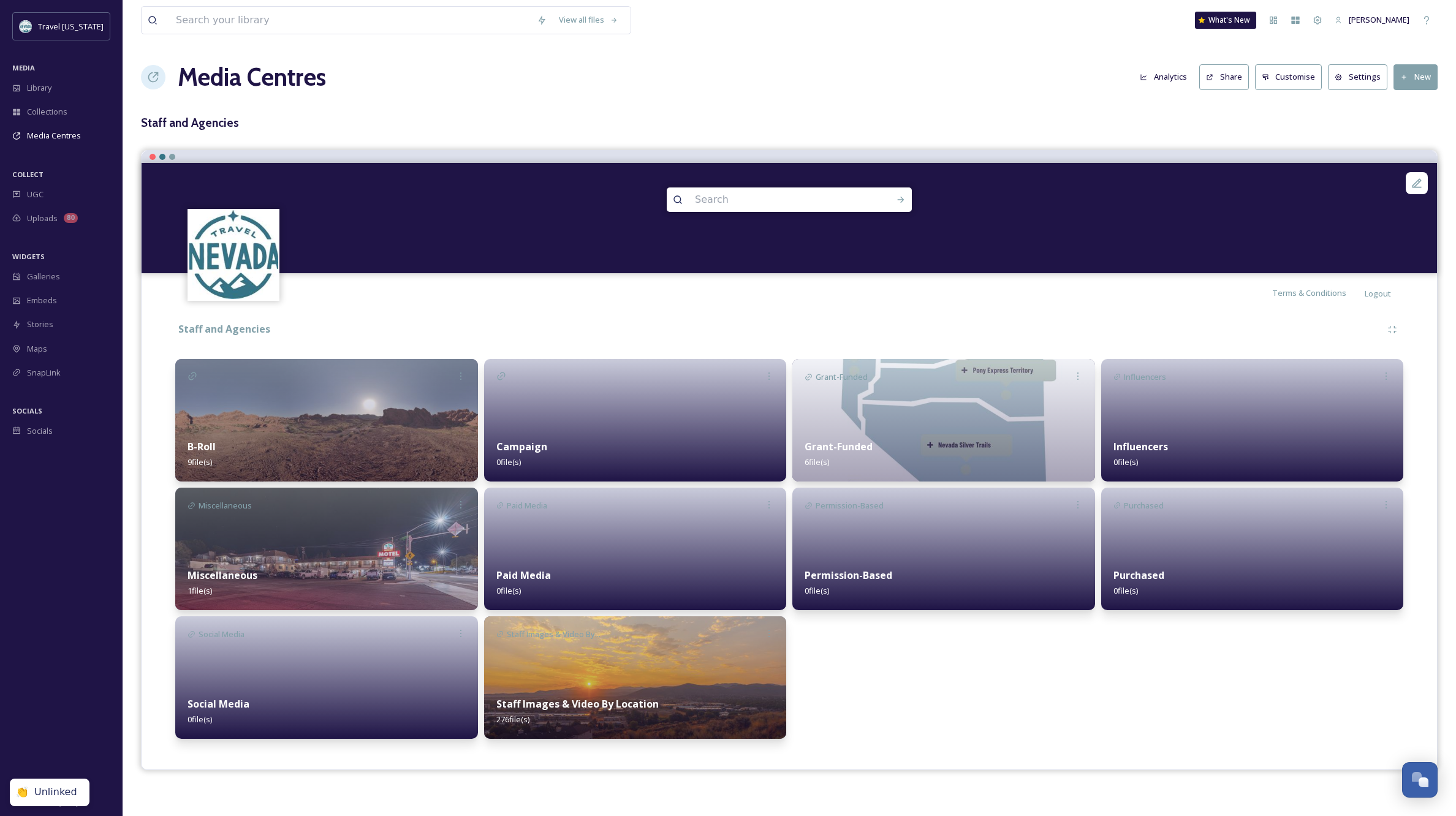
click at [301, 414] on img at bounding box center [326, 420] width 302 height 123
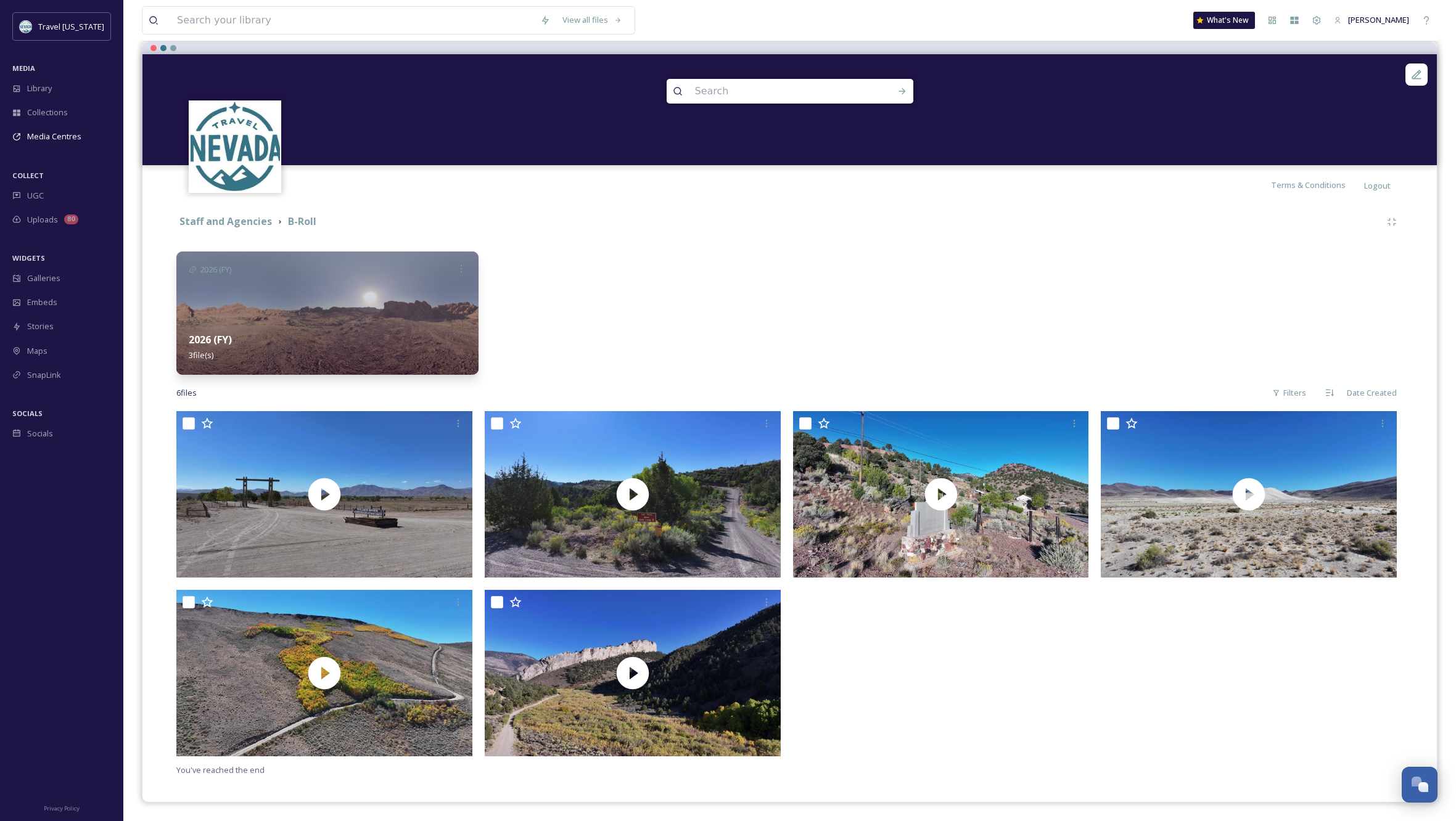
scroll to position [109, 0]
click at [685, 254] on div at bounding box center [636, 313] width 302 height 124
click at [1056, 688] on div at bounding box center [944, 587] width 302 height 351
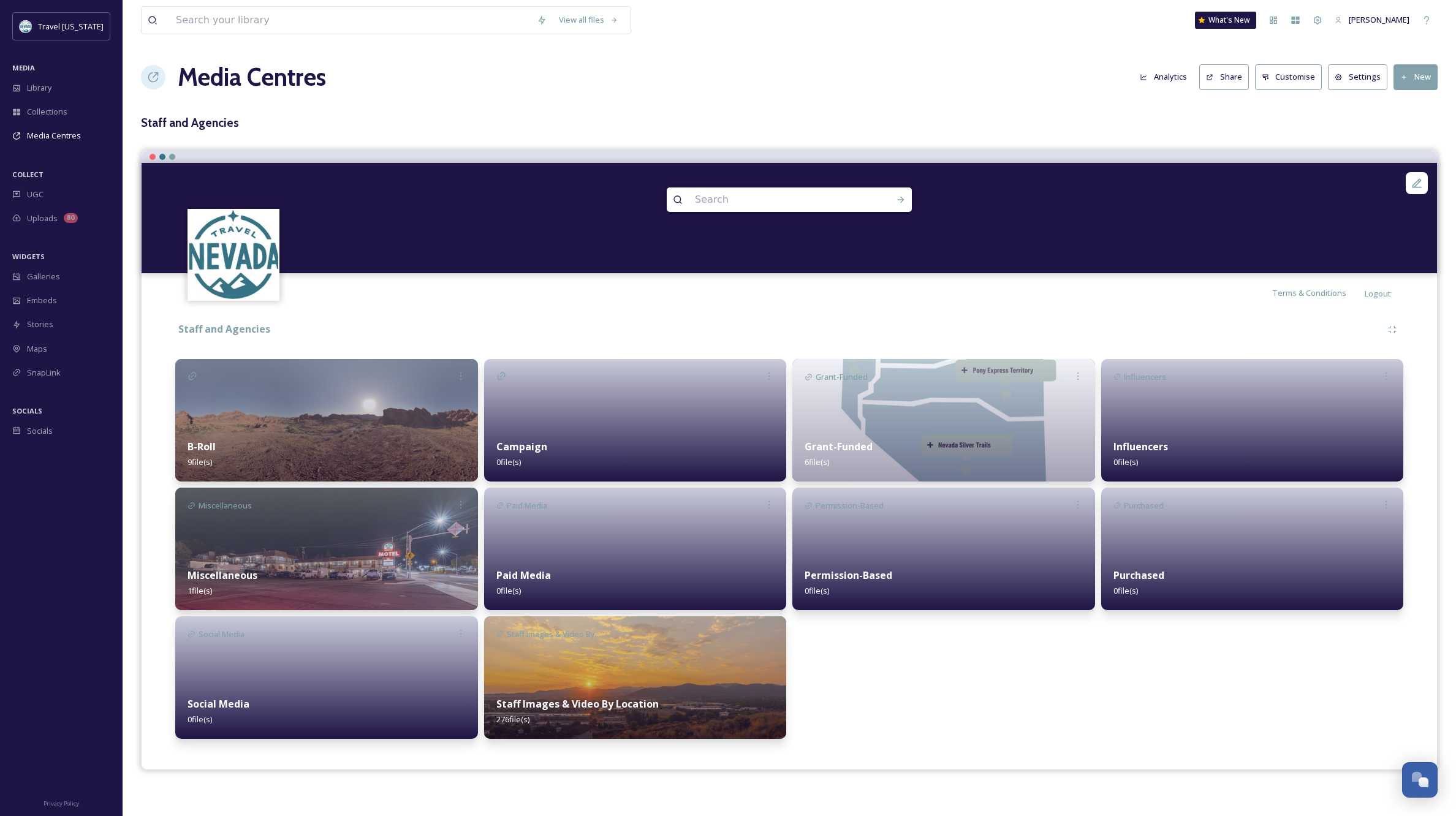
click at [685, 417] on div at bounding box center [635, 420] width 302 height 123
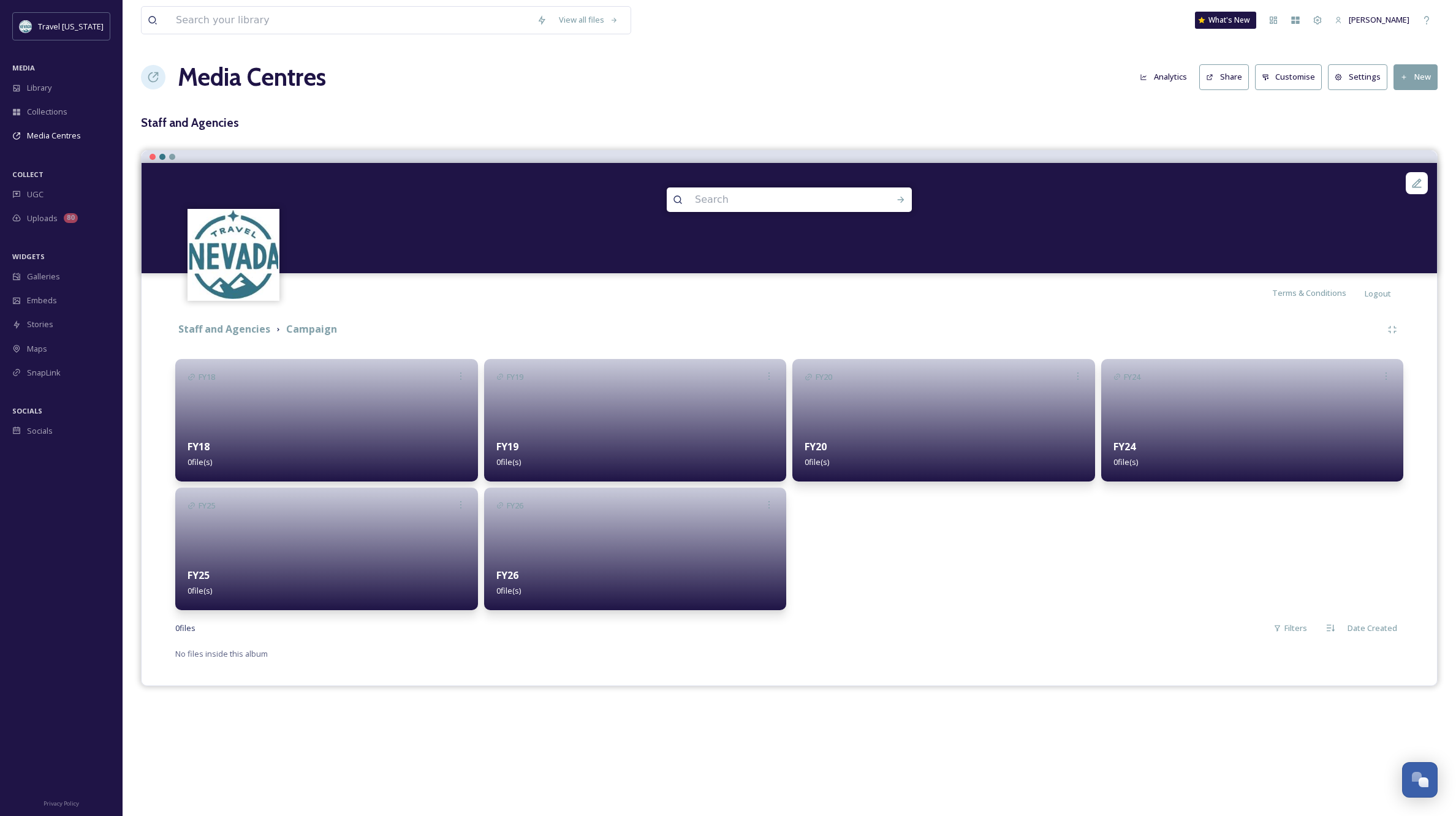
click at [915, 594] on div "FY20 FY20 0 file(s)" at bounding box center [943, 485] width 302 height 251
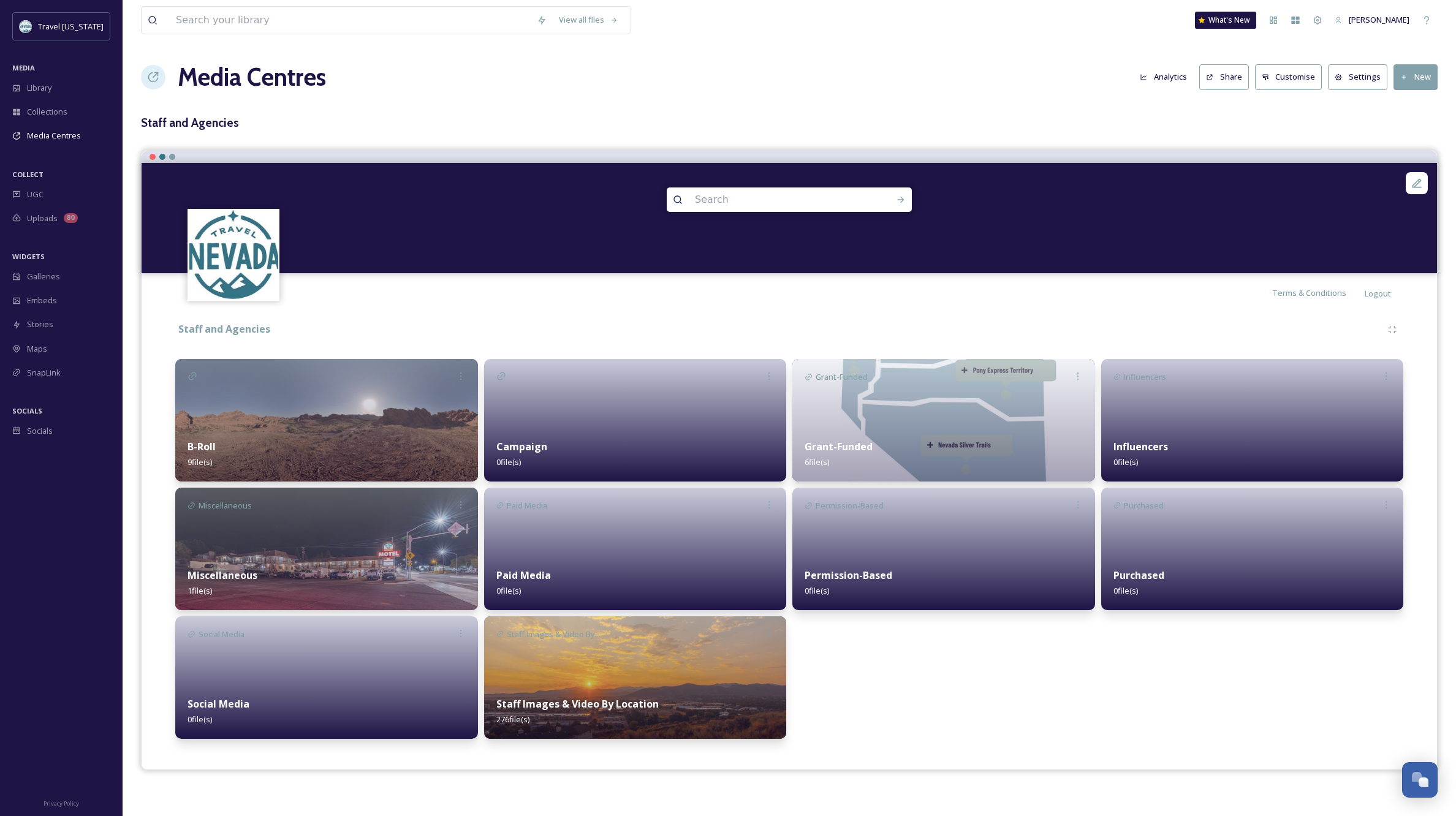
drag, startPoint x: 328, startPoint y: 428, endPoint x: 373, endPoint y: 432, distance: 45.2
click at [328, 428] on div "B-Roll 9 file(s)" at bounding box center [326, 454] width 302 height 55
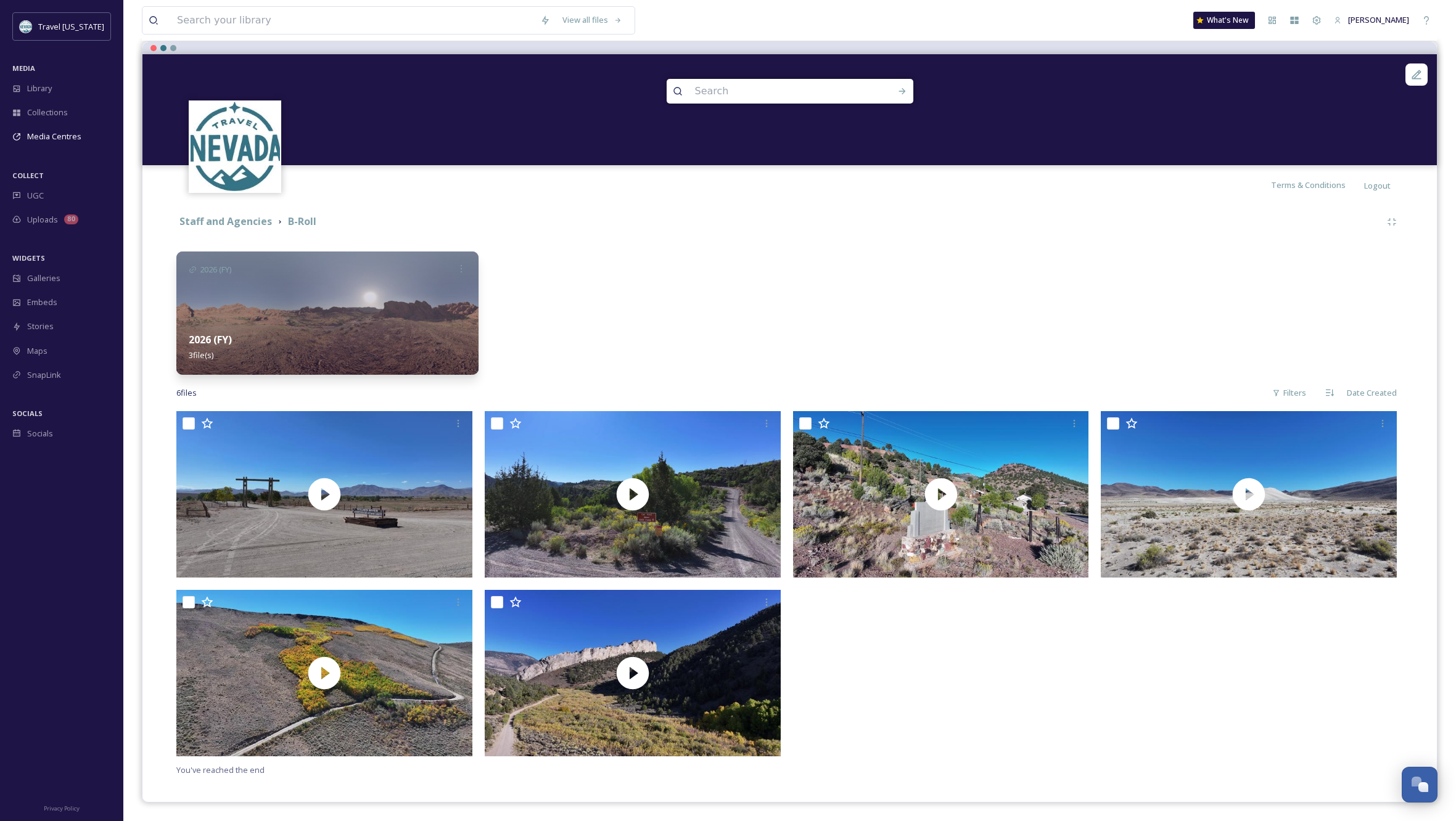
scroll to position [109, 0]
click at [606, 283] on div at bounding box center [636, 313] width 302 height 124
click at [264, 220] on strong "Staff and Agencies" at bounding box center [225, 222] width 93 height 14
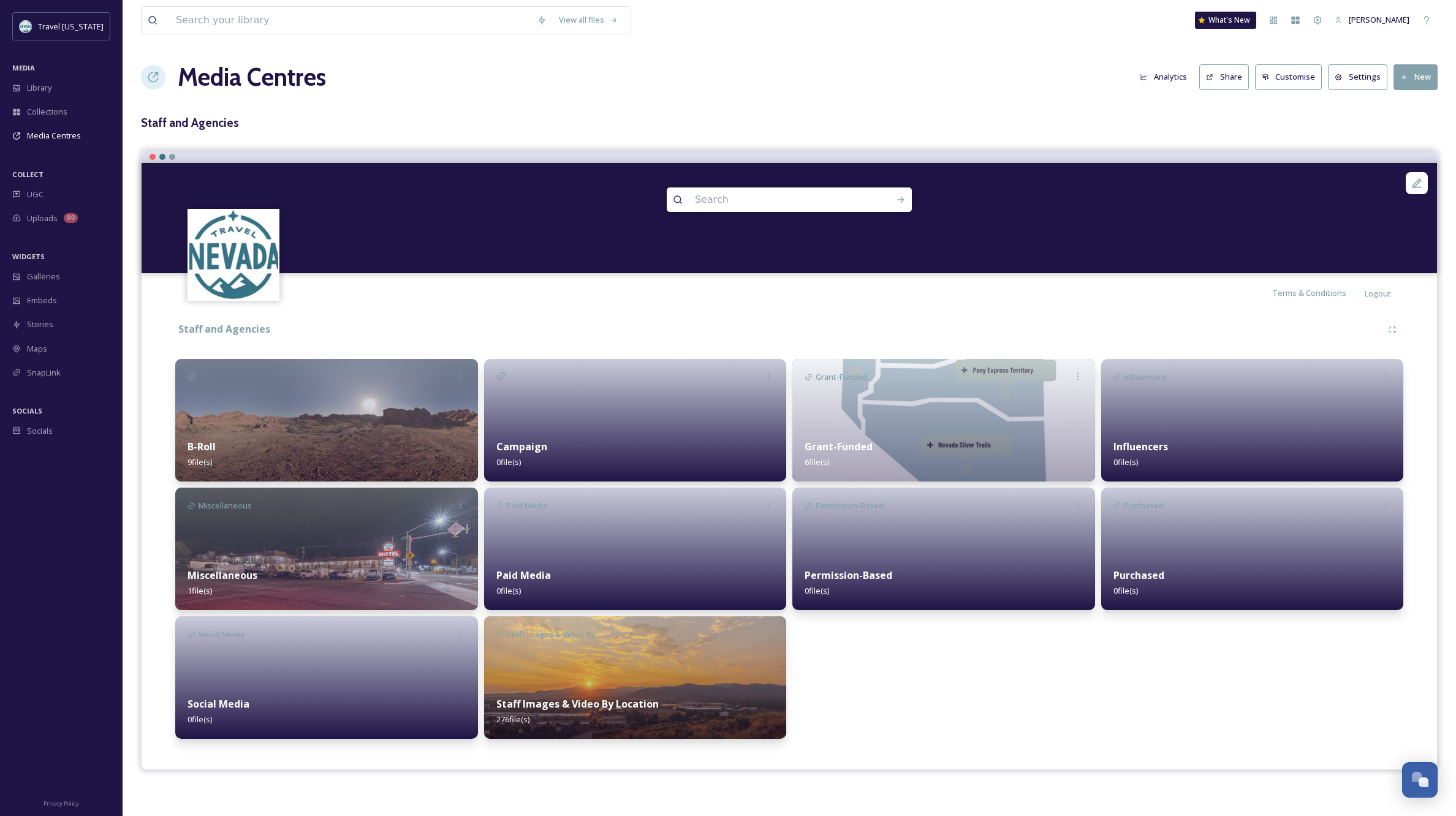
click at [660, 411] on div at bounding box center [635, 420] width 302 height 123
